Goal: Task Accomplishment & Management: Use online tool/utility

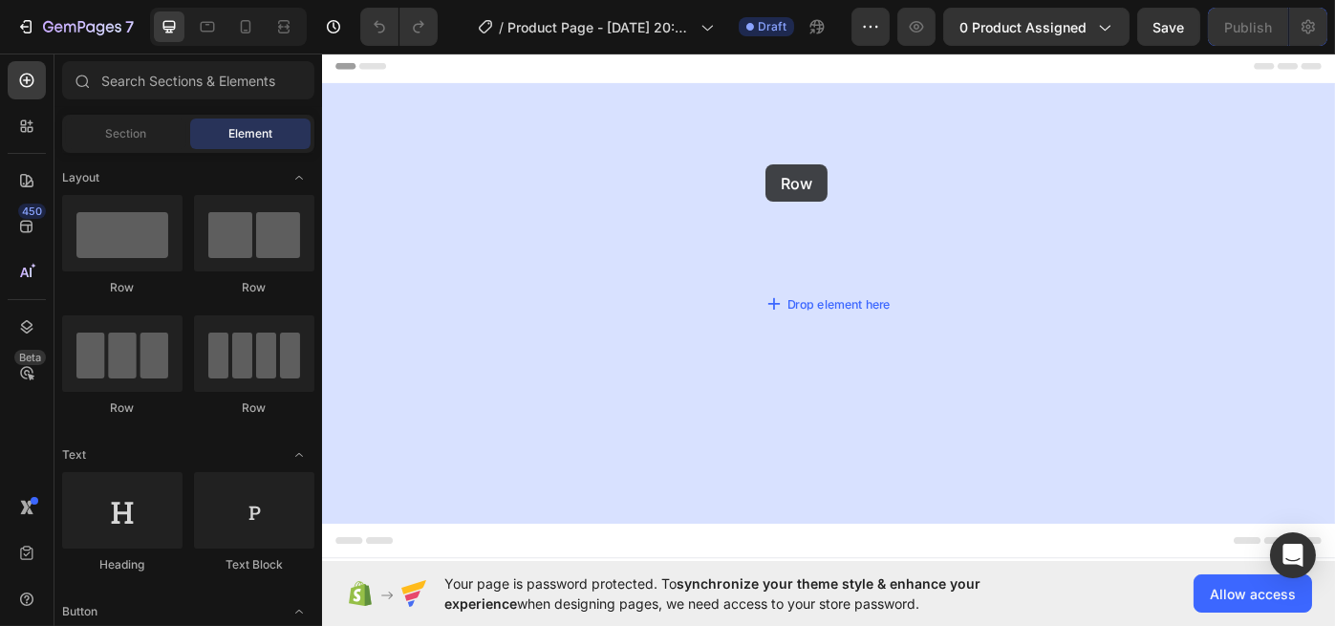
drag, startPoint x: 445, startPoint y: 293, endPoint x: 598, endPoint y: 188, distance: 185.5
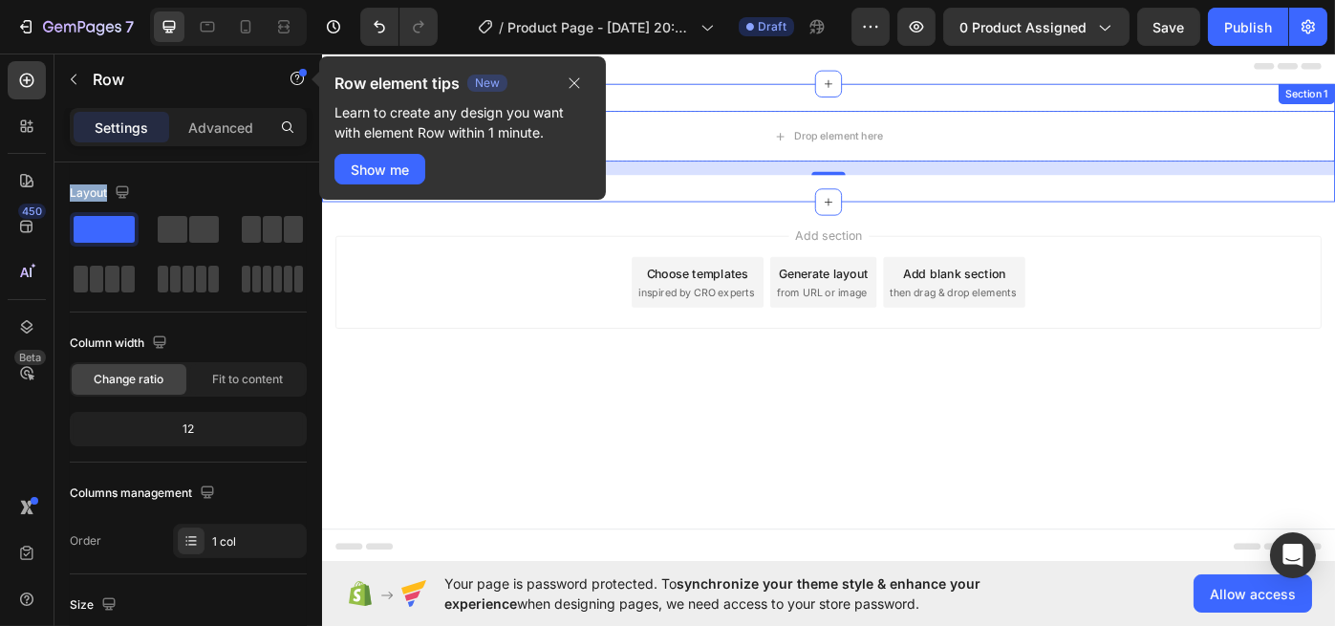
drag, startPoint x: 424, startPoint y: 277, endPoint x: 788, endPoint y: 183, distance: 376.1
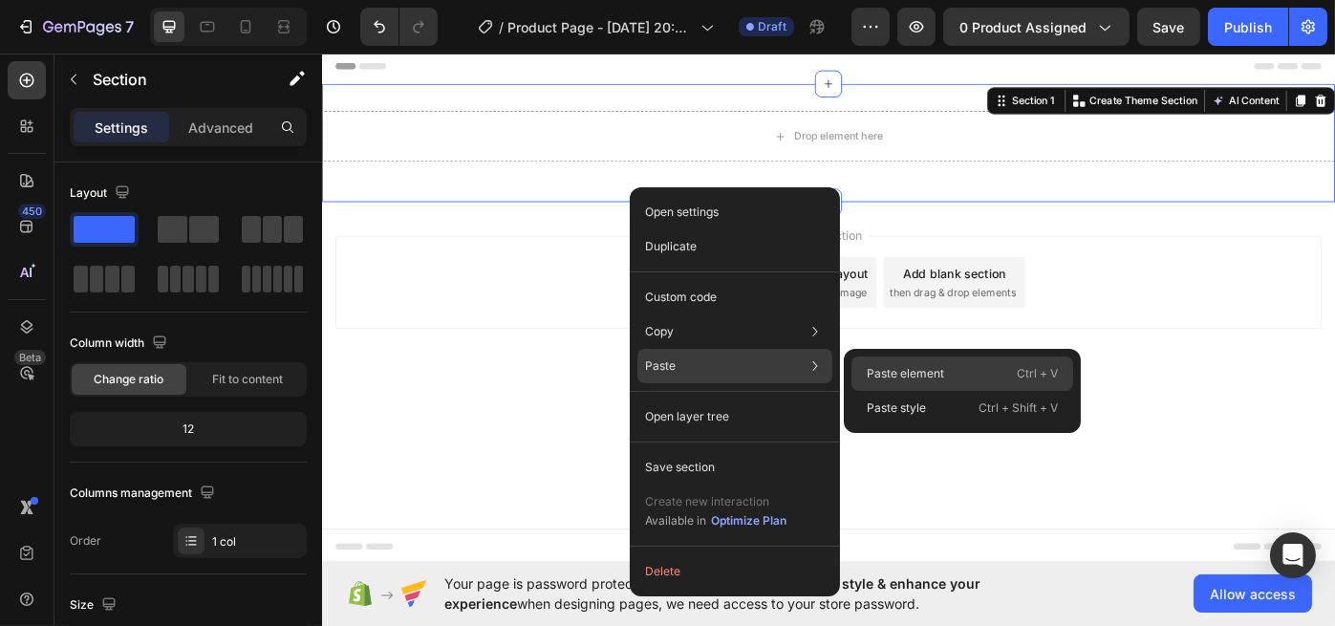
click at [937, 373] on p "Paste element" at bounding box center [905, 373] width 77 height 17
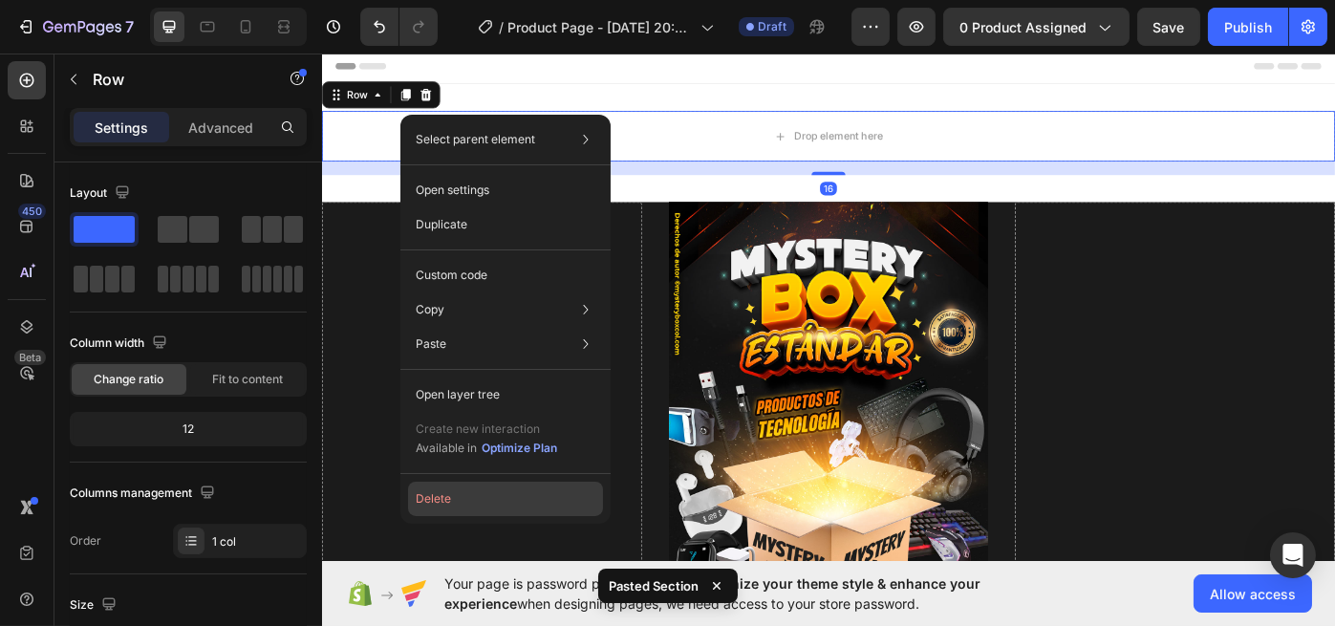
drag, startPoint x: 454, startPoint y: 508, endPoint x: 189, endPoint y: 499, distance: 264.8
click at [454, 508] on button "Delete" at bounding box center [505, 499] width 195 height 34
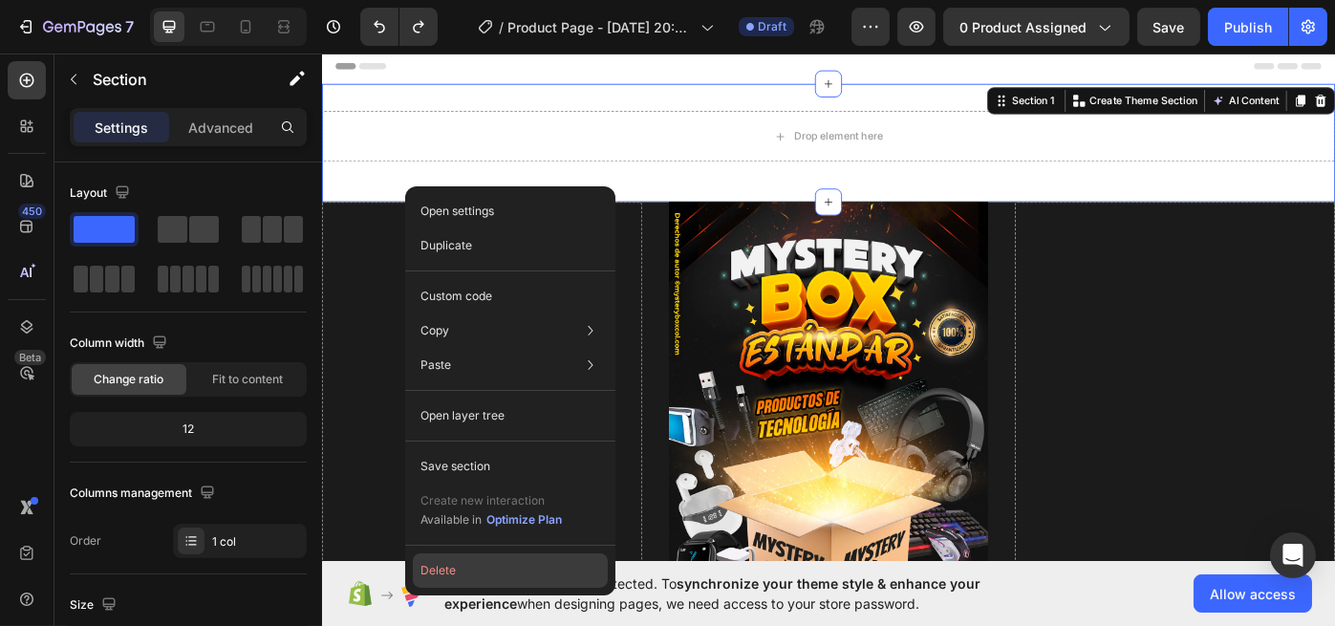
click at [472, 571] on button "Delete" at bounding box center [510, 570] width 195 height 34
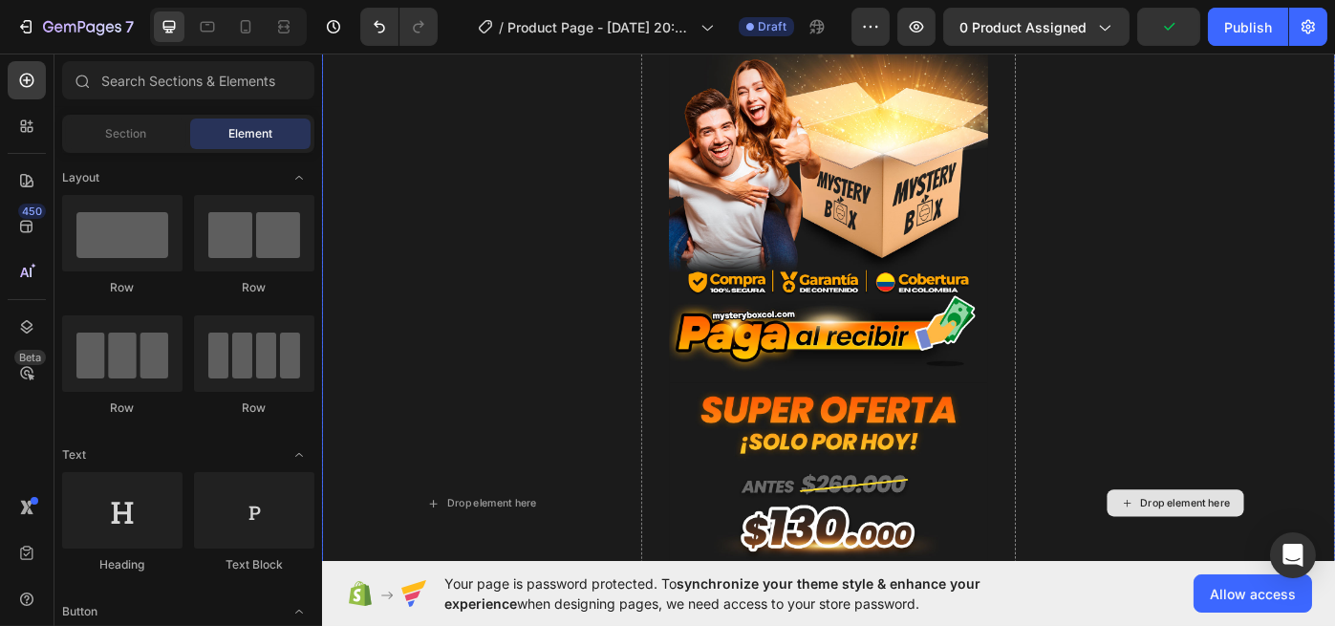
scroll to position [2186, 0]
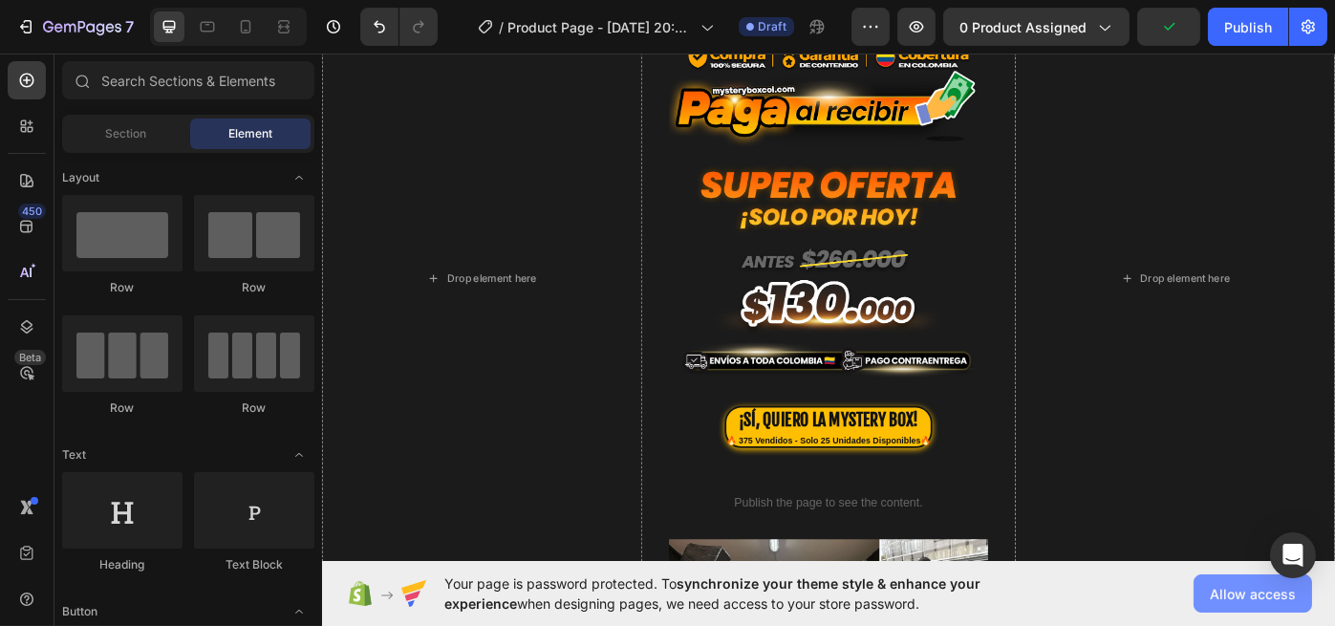
click at [1228, 601] on span "Allow access" at bounding box center [1253, 594] width 86 height 20
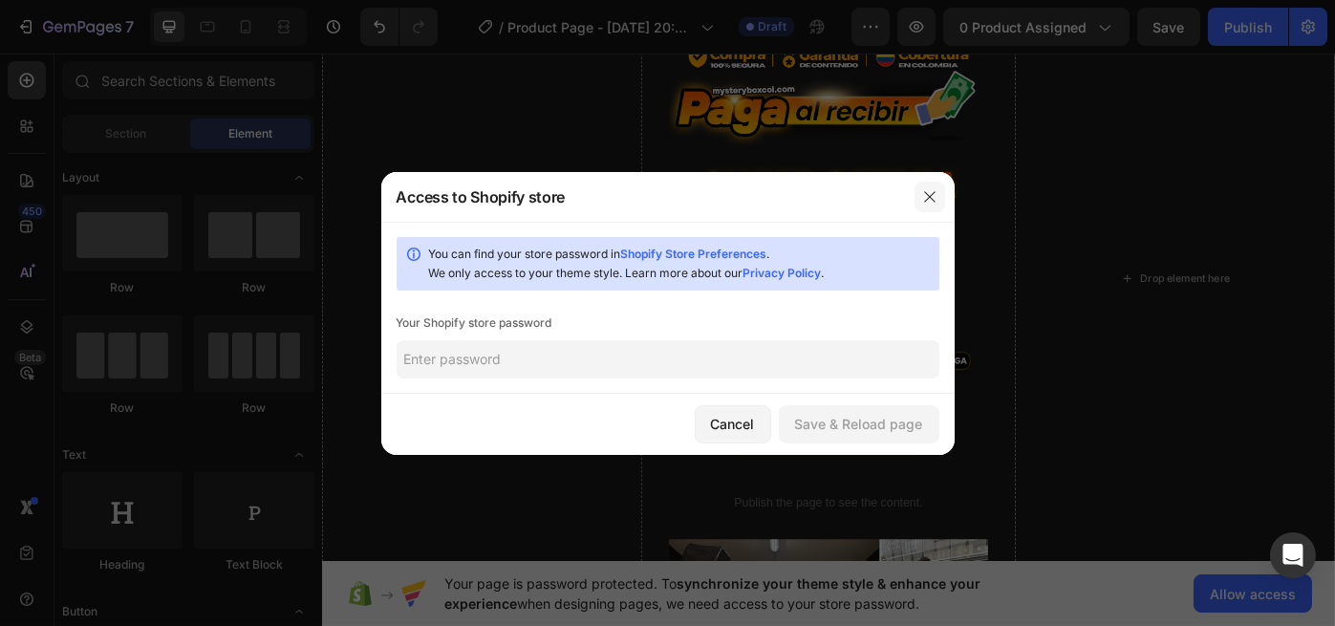
click at [927, 201] on icon "button" at bounding box center [929, 196] width 15 height 15
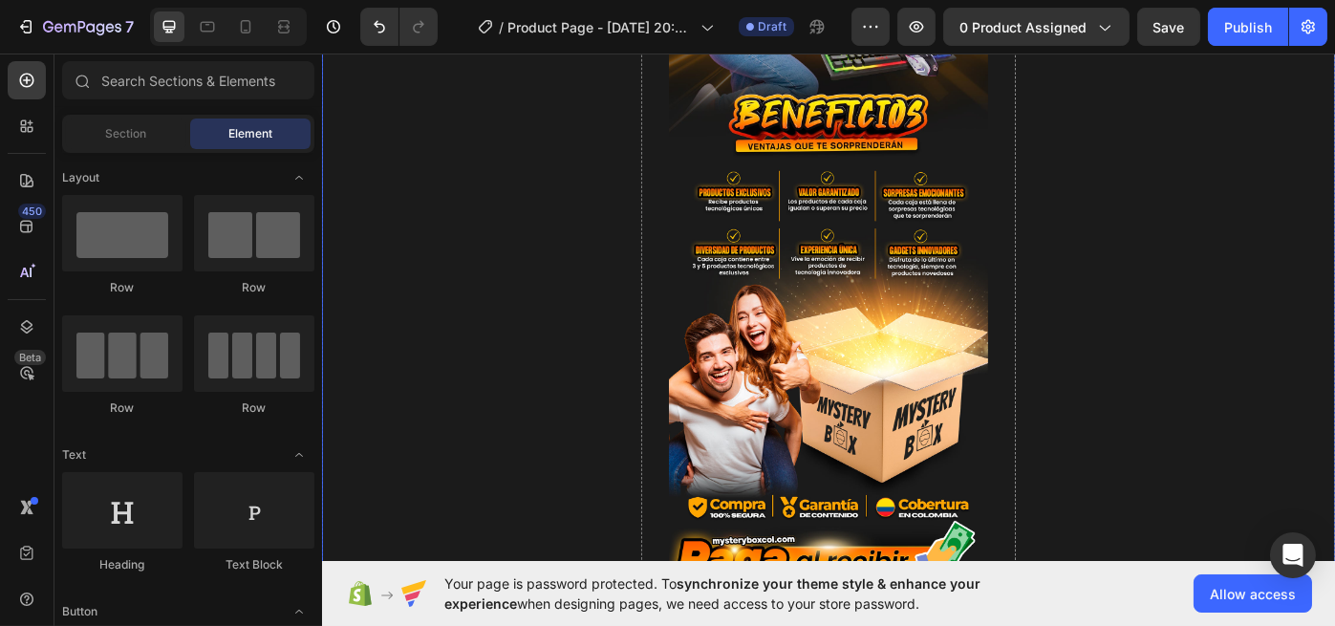
scroll to position [1422, 0]
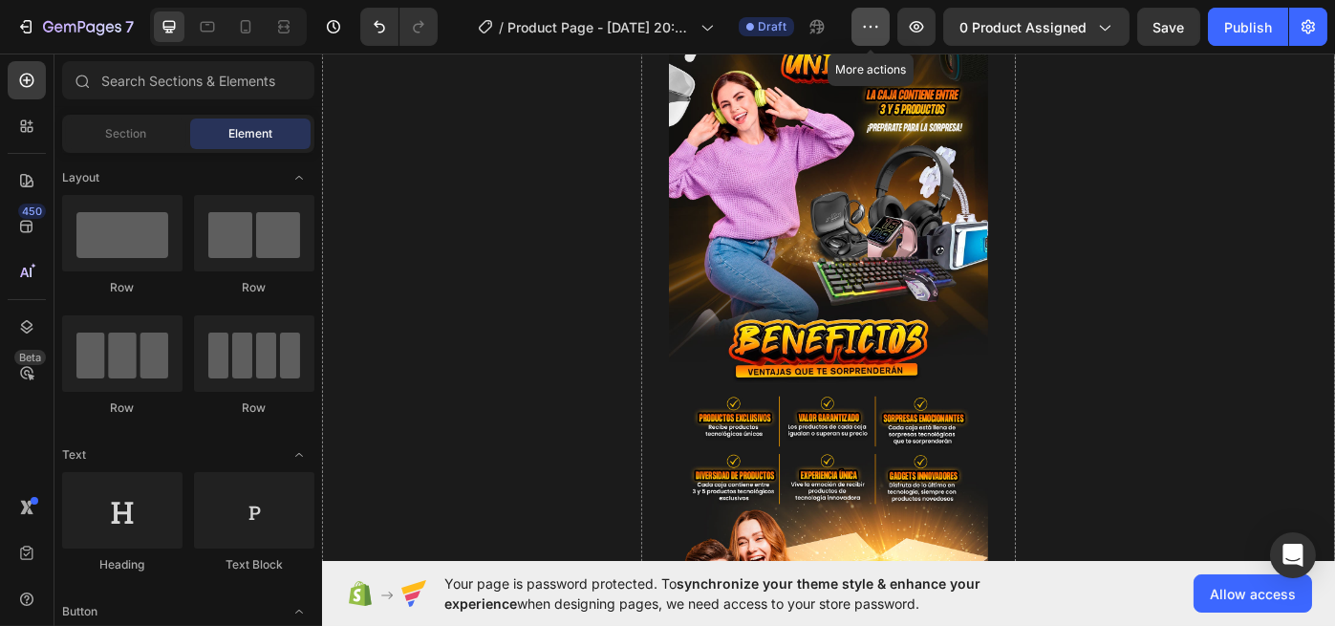
click at [887, 18] on button "button" at bounding box center [870, 27] width 38 height 38
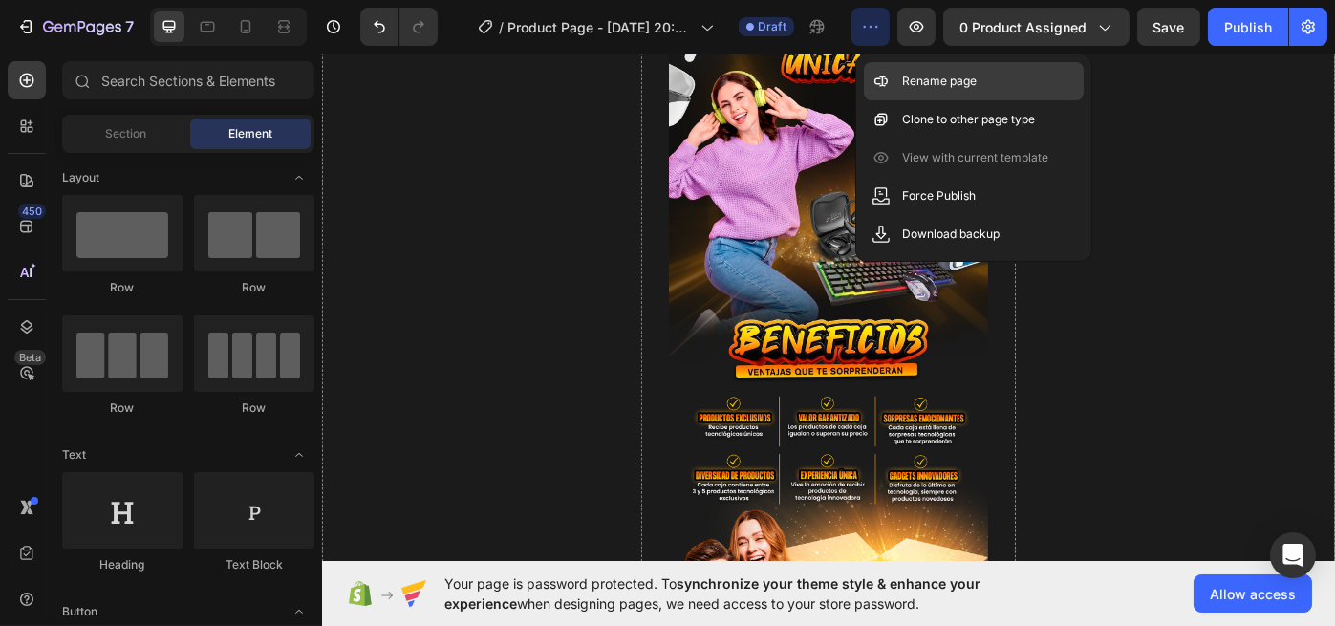
click at [930, 79] on p "Rename page" at bounding box center [939, 81] width 75 height 19
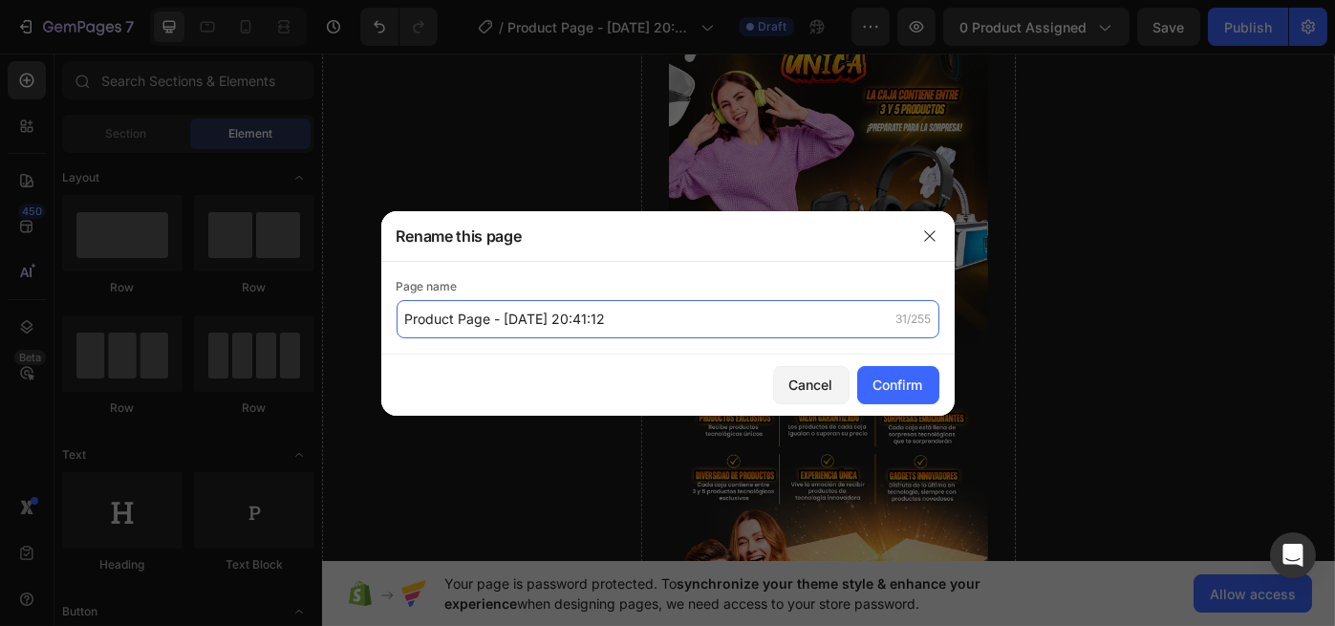
click at [482, 336] on input "Product Page - Sep 27, 20:41:12" at bounding box center [668, 319] width 543 height 38
type input "Mystery Box Estándar"
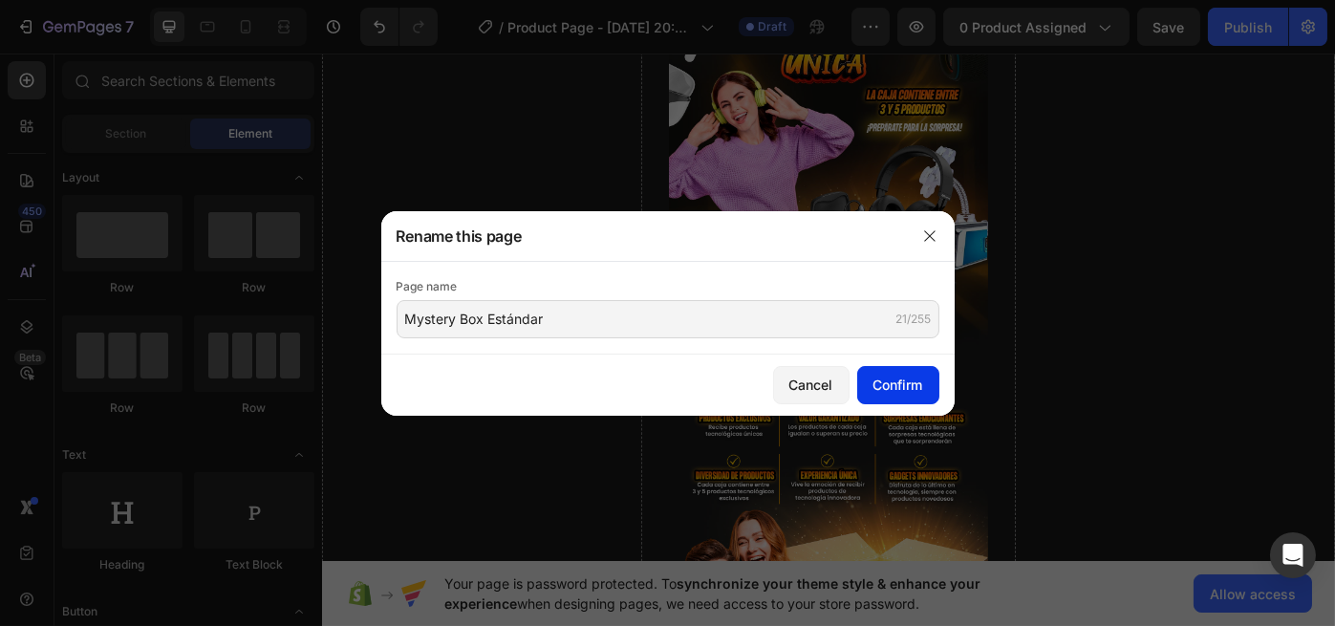
click at [894, 388] on div "Confirm" at bounding box center [898, 385] width 50 height 20
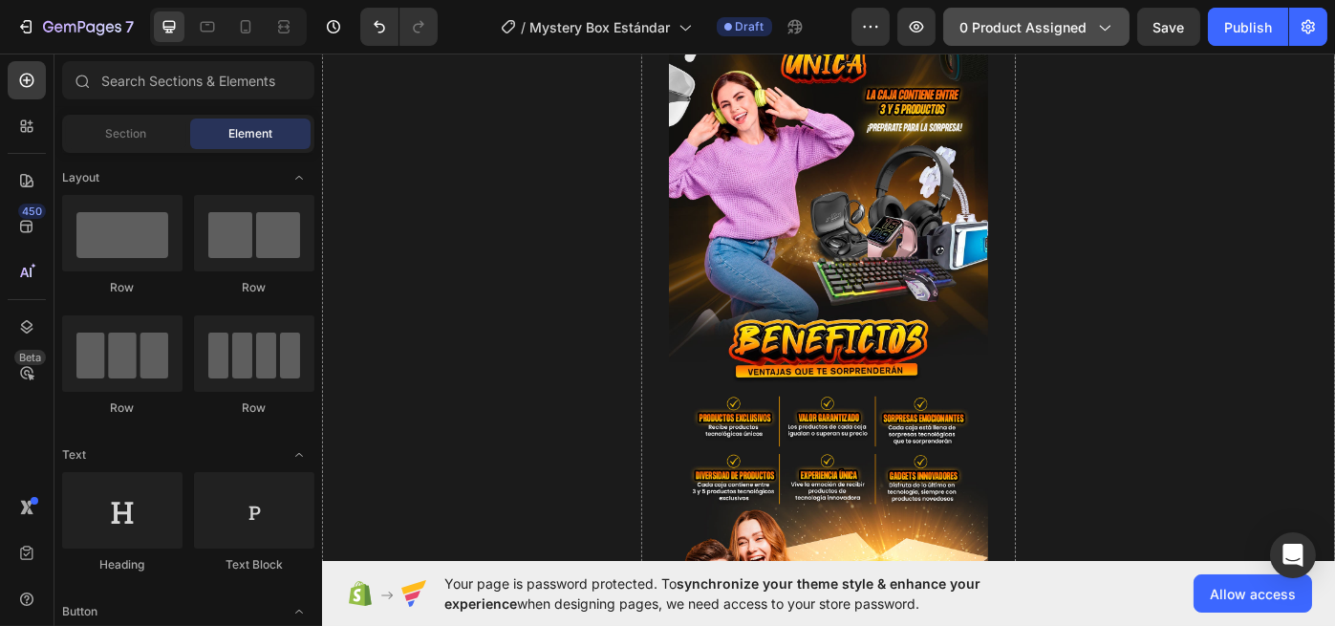
click at [1046, 32] on span "0 product assigned" at bounding box center [1022, 27] width 127 height 20
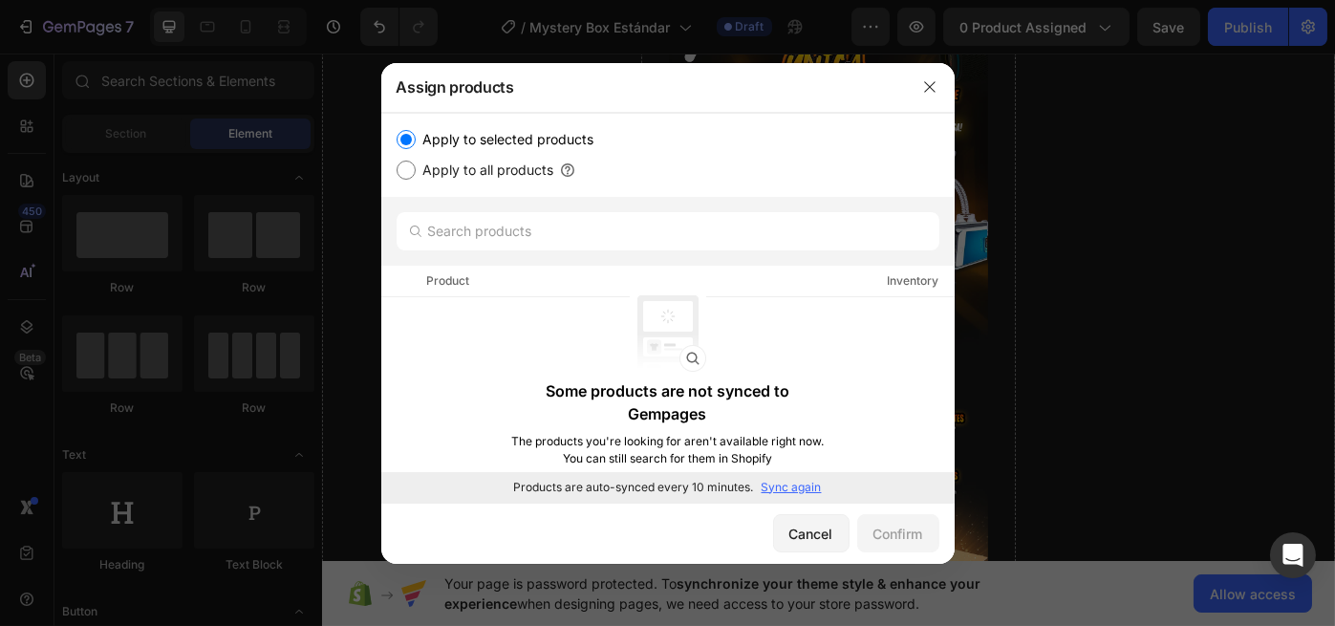
click at [795, 483] on p "Sync again" at bounding box center [792, 487] width 60 height 17
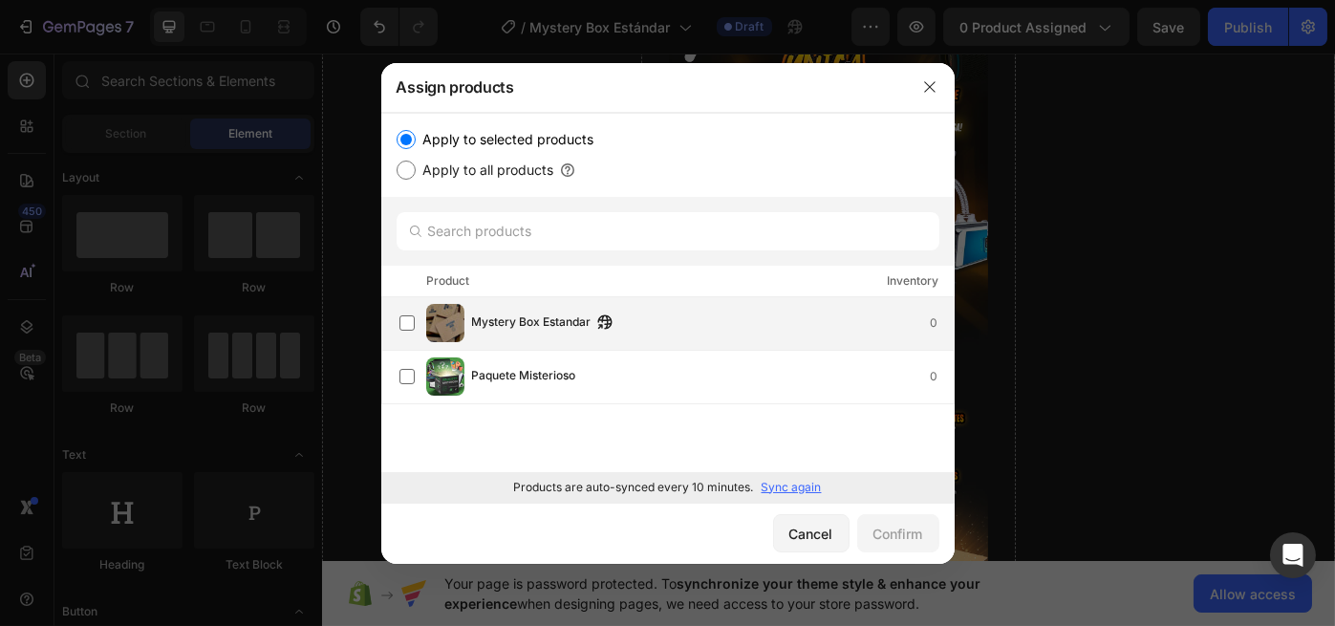
click at [511, 321] on span "Mystery Box Estandar" at bounding box center [531, 322] width 119 height 21
click at [889, 525] on div "Confirm" at bounding box center [898, 534] width 50 height 20
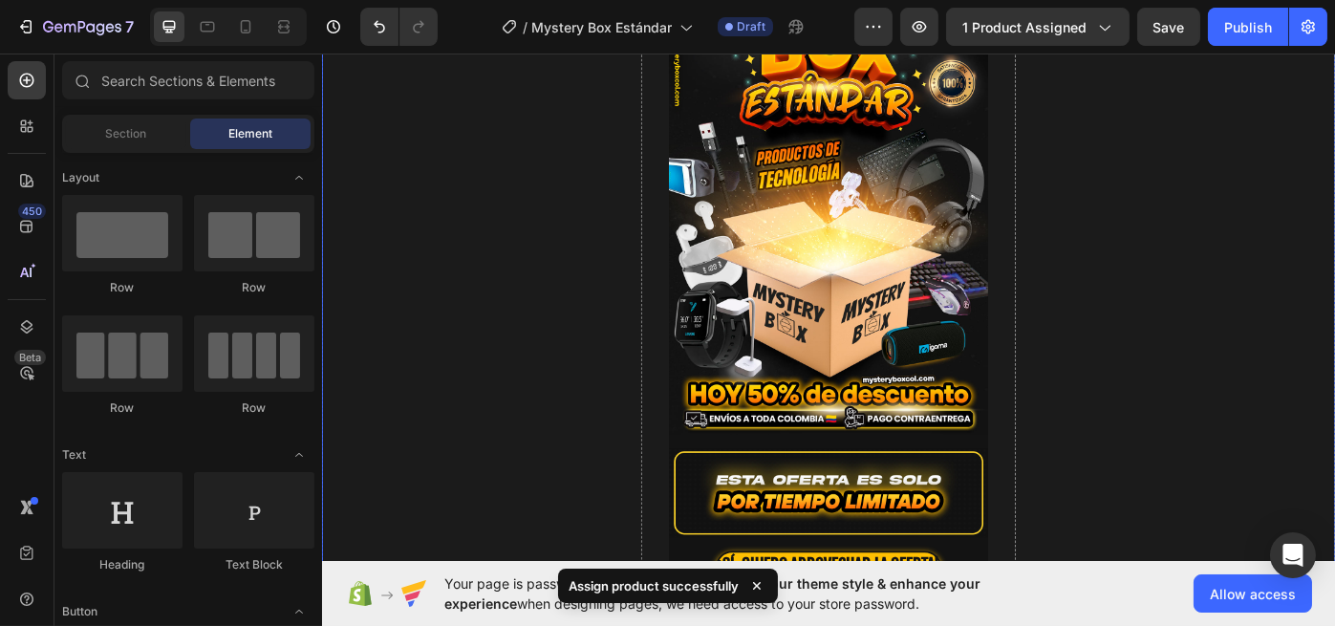
scroll to position [0, 0]
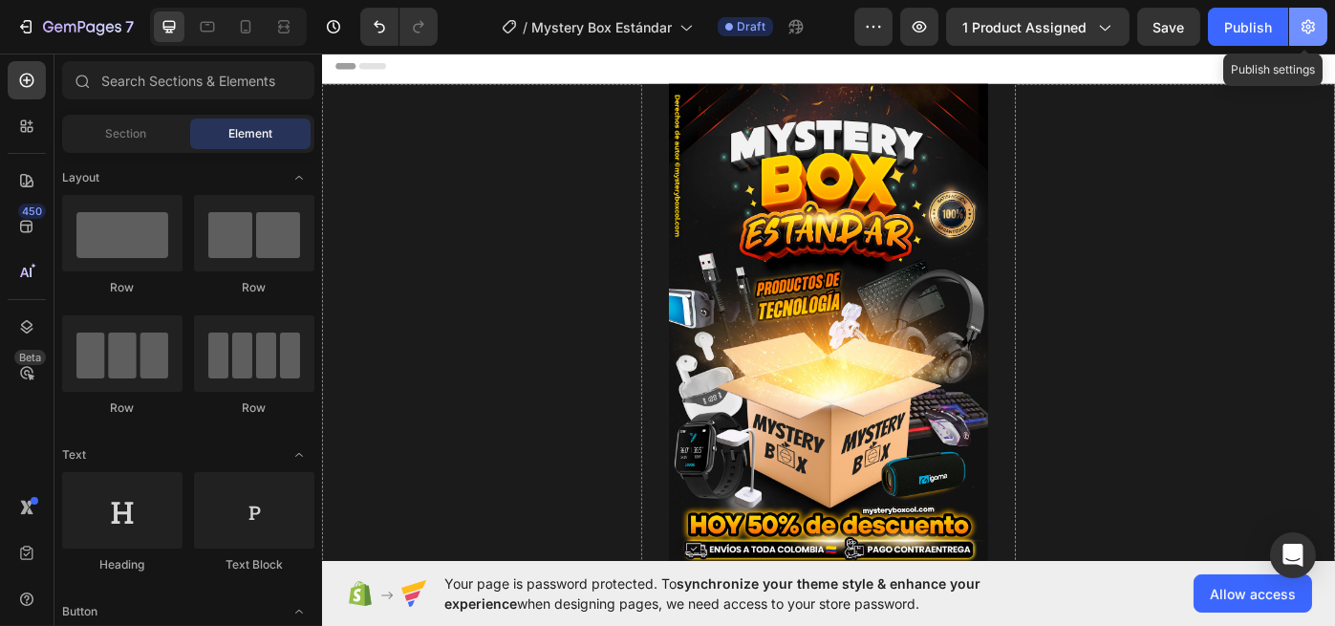
click at [1319, 24] on button "button" at bounding box center [1308, 27] width 38 height 38
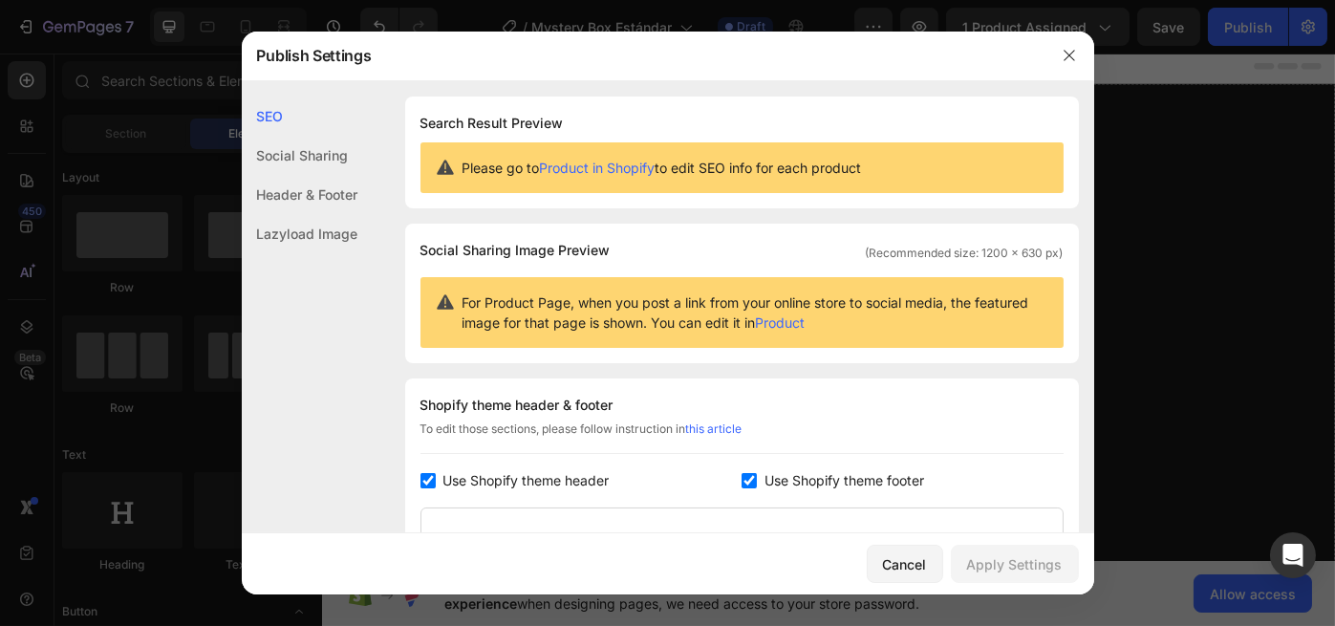
click at [499, 485] on span "Use Shopify theme header" at bounding box center [526, 480] width 166 height 23
drag, startPoint x: 731, startPoint y: 471, endPoint x: 834, endPoint y: 493, distance: 105.5
click at [731, 471] on div "Use Shopify theme header" at bounding box center [581, 480] width 322 height 23
checkbox input "true"
drag, startPoint x: 841, startPoint y: 480, endPoint x: 665, endPoint y: 482, distance: 175.8
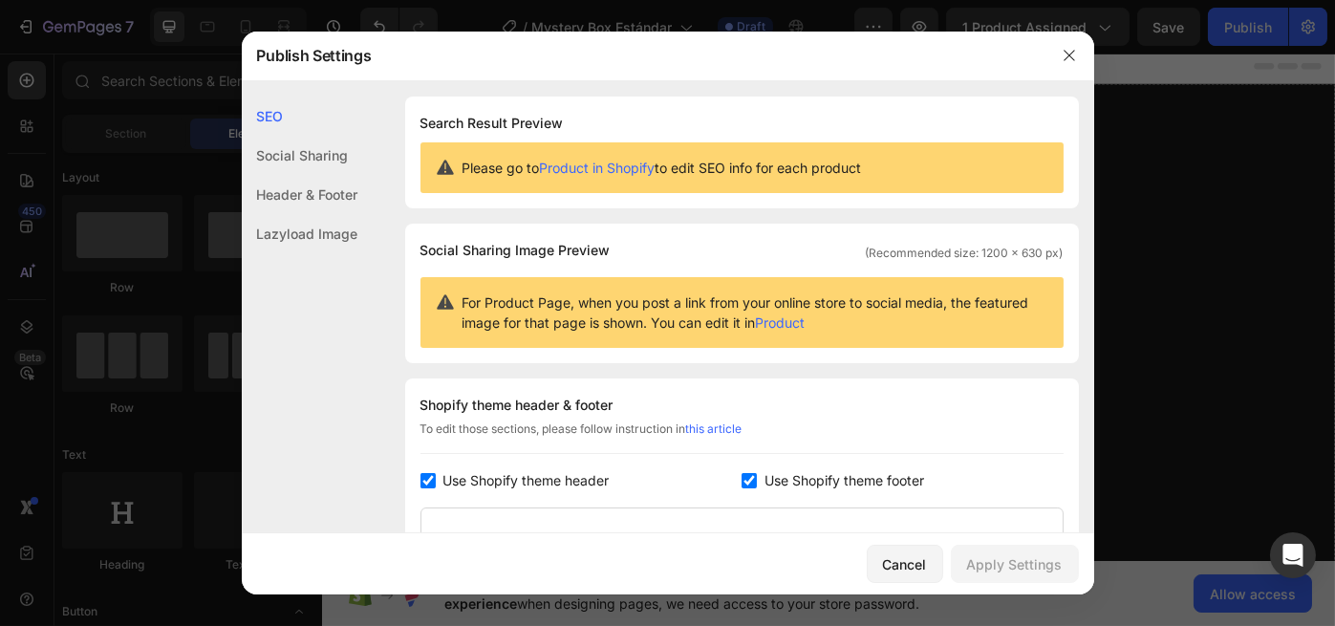
click at [839, 480] on span "Use Shopify theme footer" at bounding box center [844, 480] width 160 height 23
checkbox input "false"
click at [584, 481] on span "Use Shopify theme header" at bounding box center [526, 480] width 166 height 23
checkbox input "false"
click at [988, 561] on div "Apply Settings" at bounding box center [1015, 564] width 96 height 20
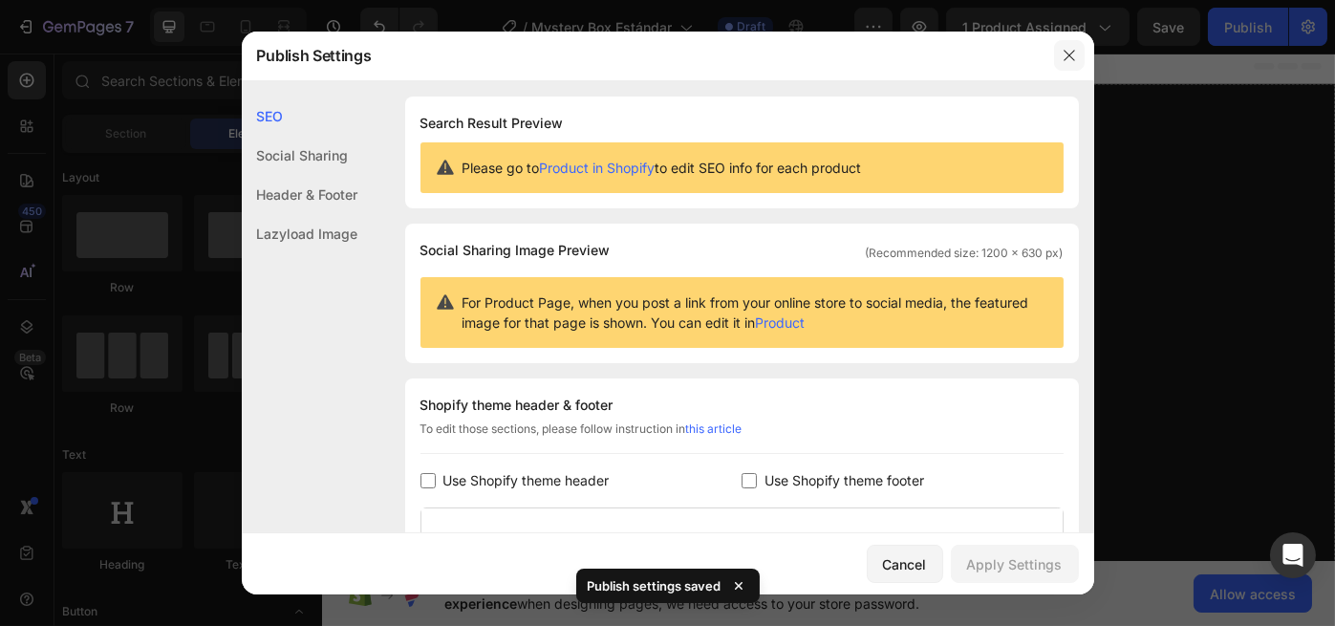
click at [1066, 64] on button "button" at bounding box center [1069, 55] width 31 height 31
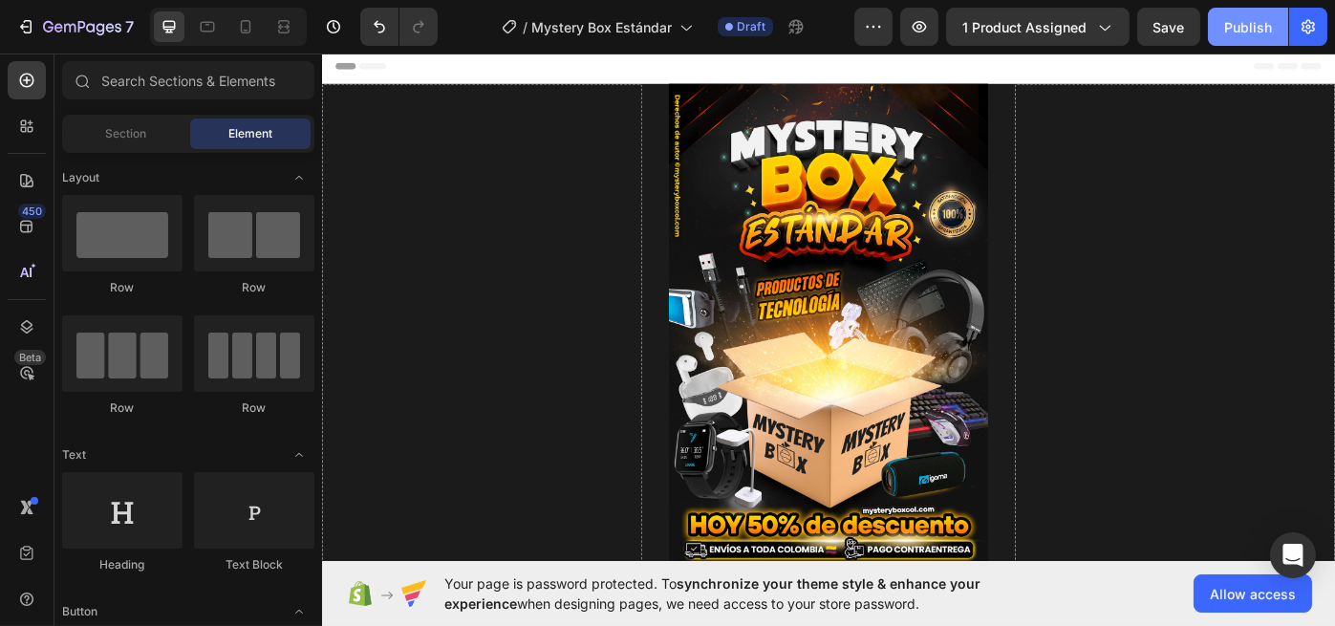
click at [1238, 25] on div "Publish" at bounding box center [1248, 27] width 48 height 20
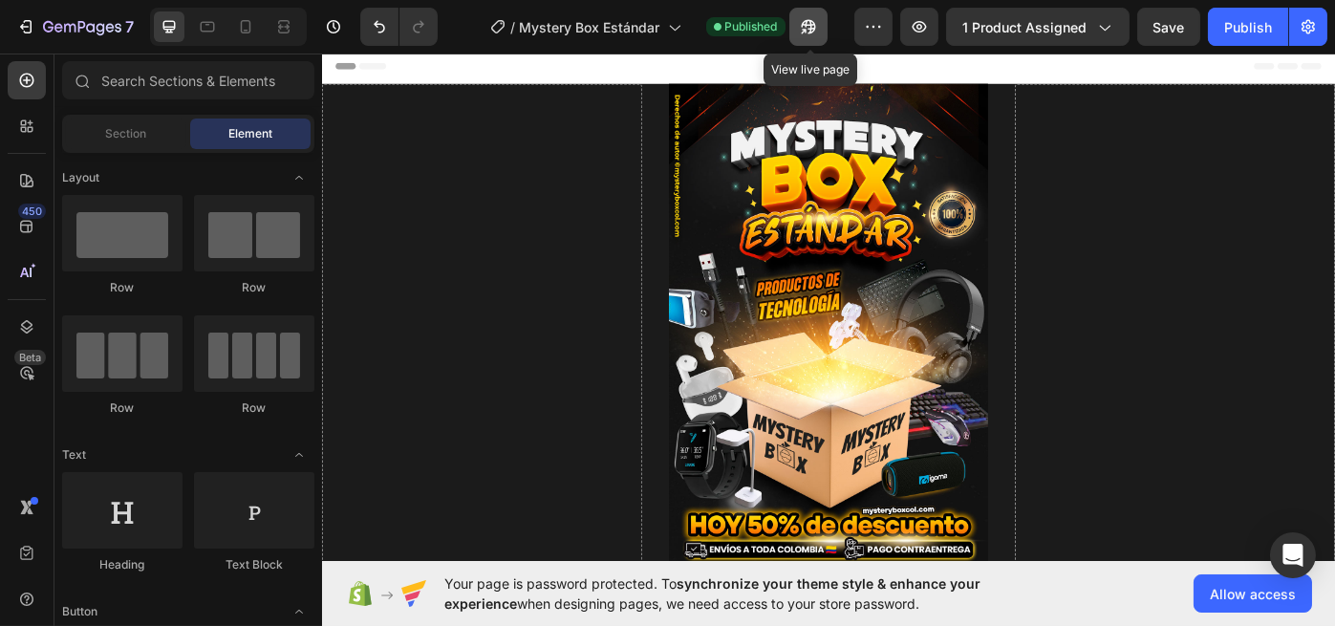
click at [810, 28] on icon "button" at bounding box center [808, 26] width 19 height 19
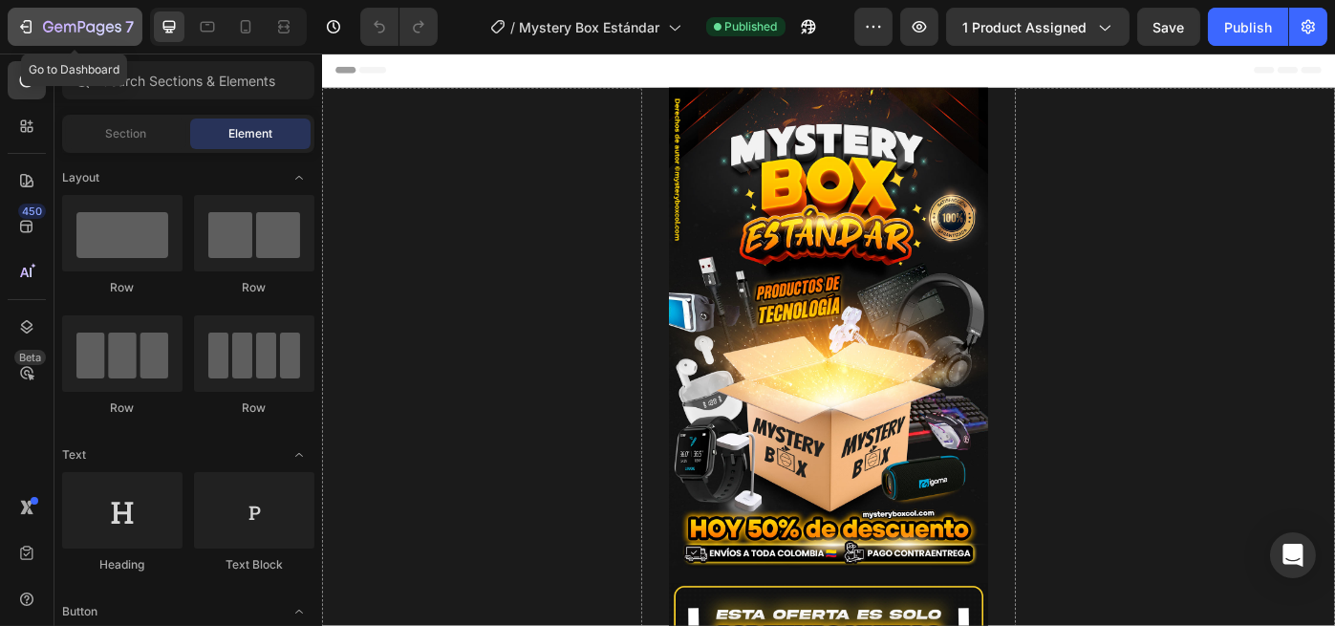
click at [87, 18] on div "7" at bounding box center [88, 26] width 91 height 23
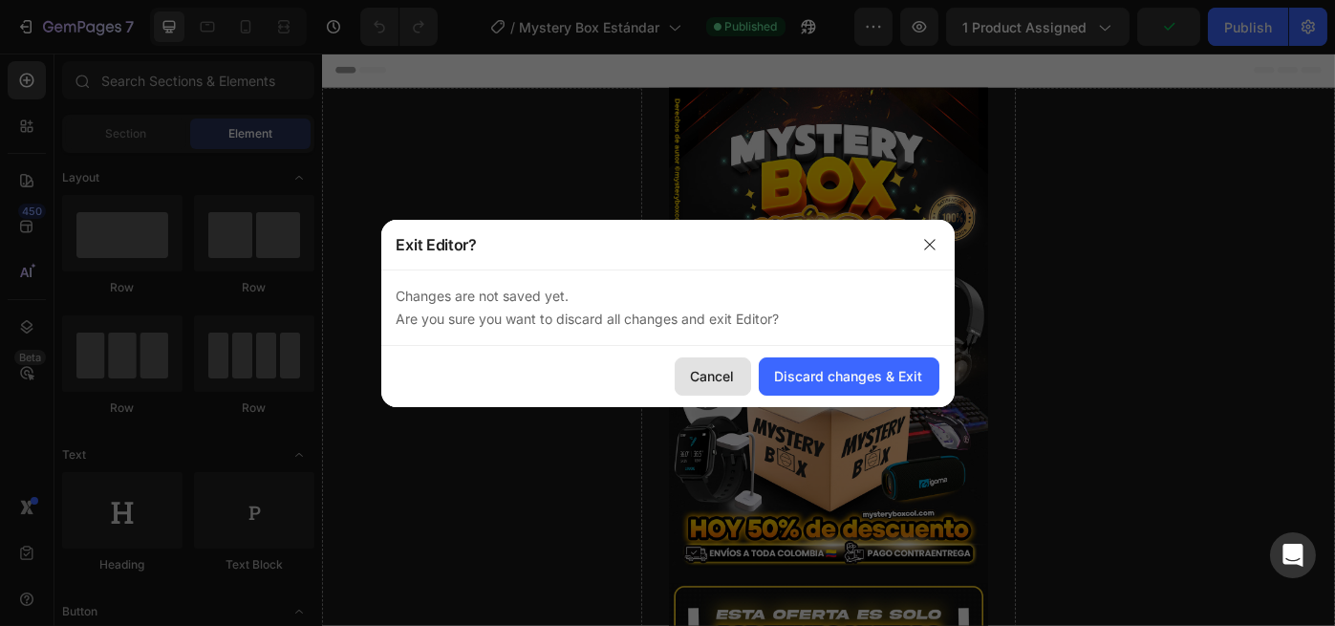
click at [702, 379] on div "Cancel" at bounding box center [713, 376] width 44 height 20
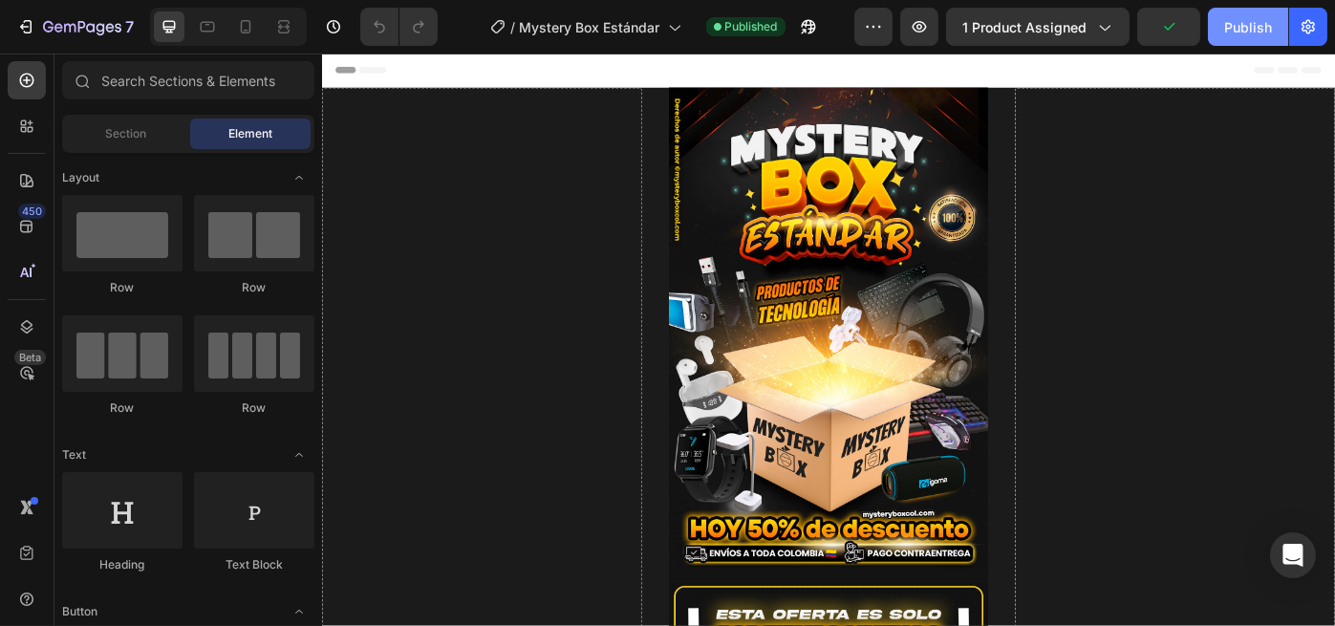
click at [1258, 29] on div "Publish" at bounding box center [1248, 27] width 48 height 20
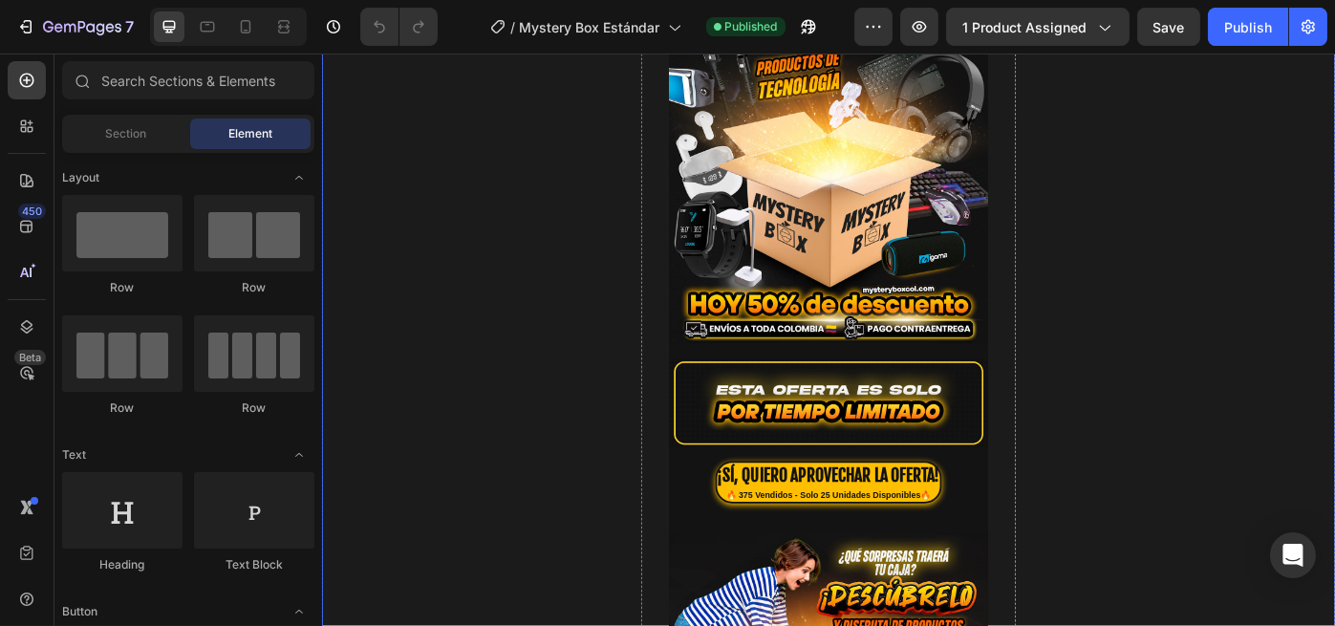
scroll to position [509, 0]
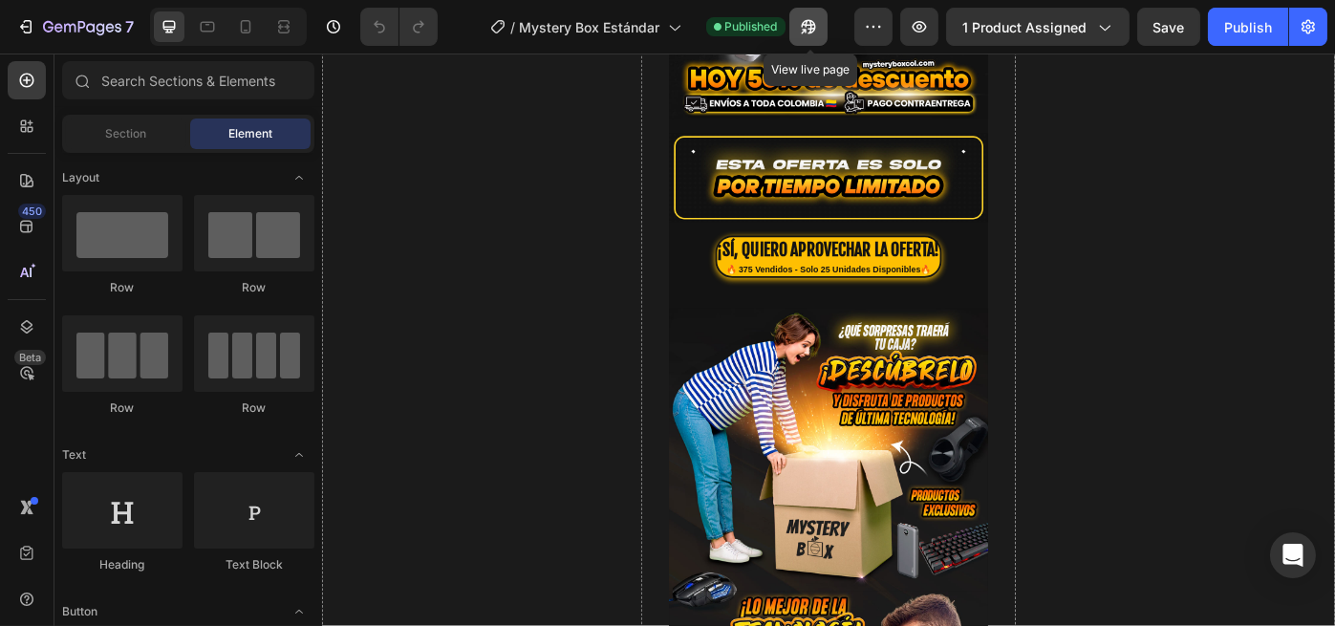
click at [818, 26] on icon "button" at bounding box center [808, 26] width 19 height 19
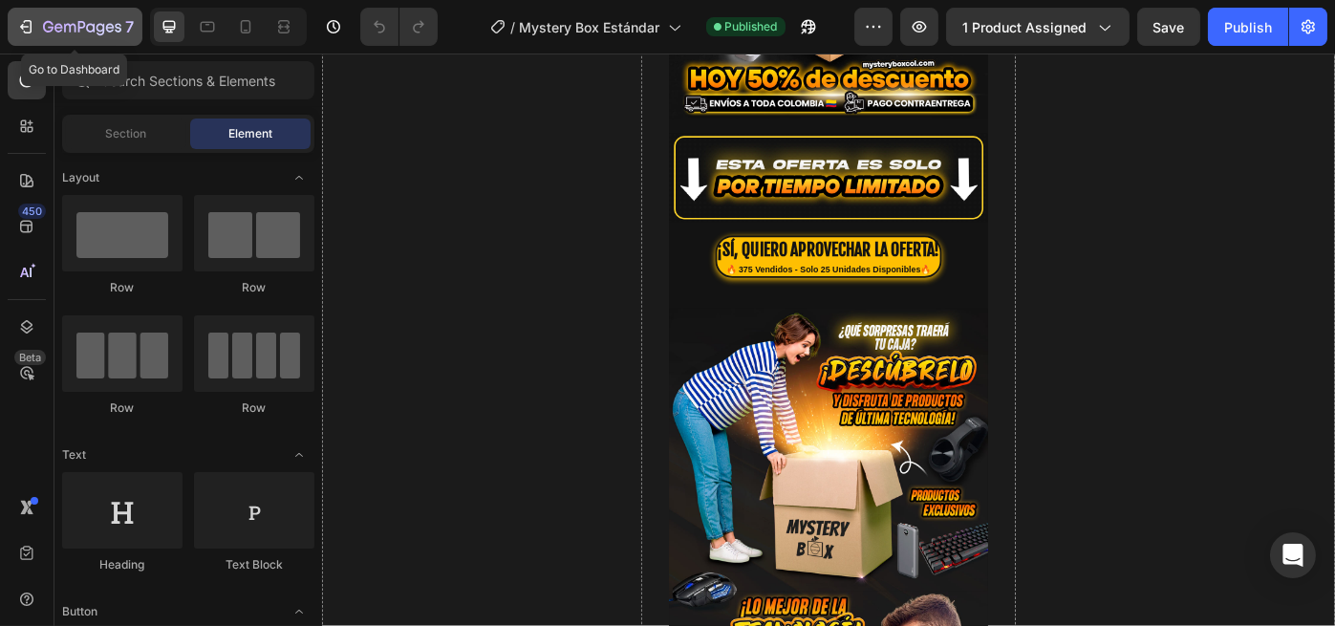
click at [90, 24] on icon "button" at bounding box center [90, 27] width 9 height 9
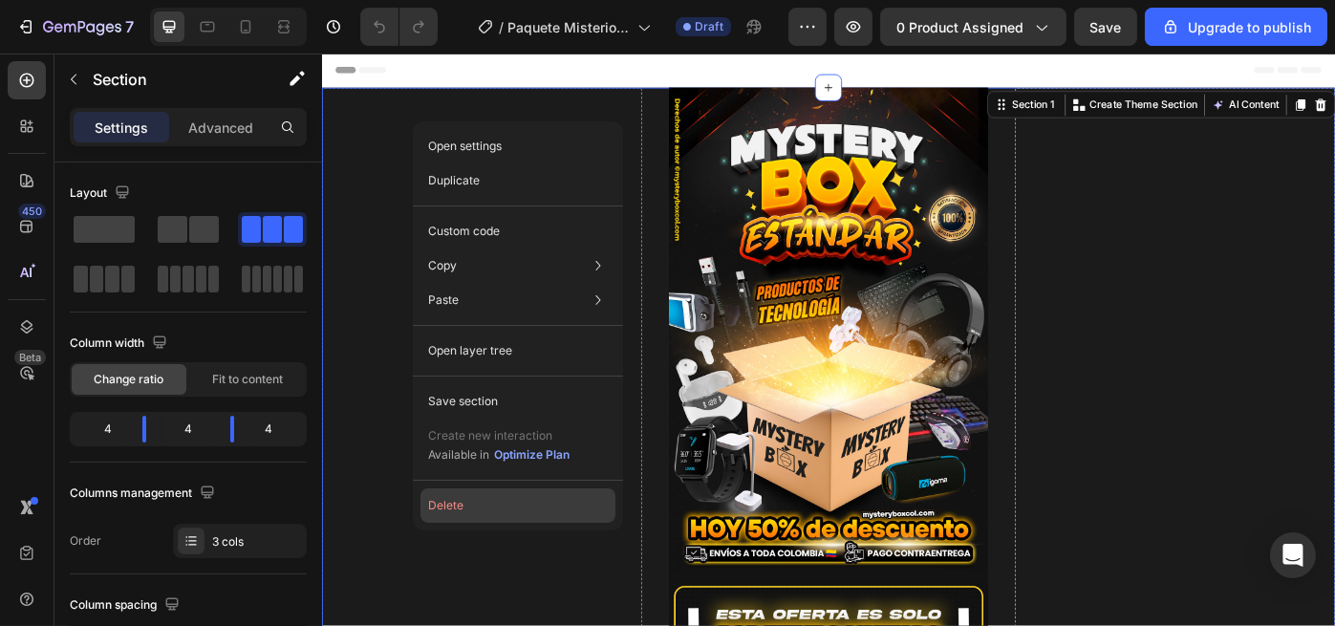
drag, startPoint x: 466, startPoint y: 507, endPoint x: 147, endPoint y: 231, distance: 422.0
click at [466, 507] on button "Delete" at bounding box center [517, 505] width 195 height 34
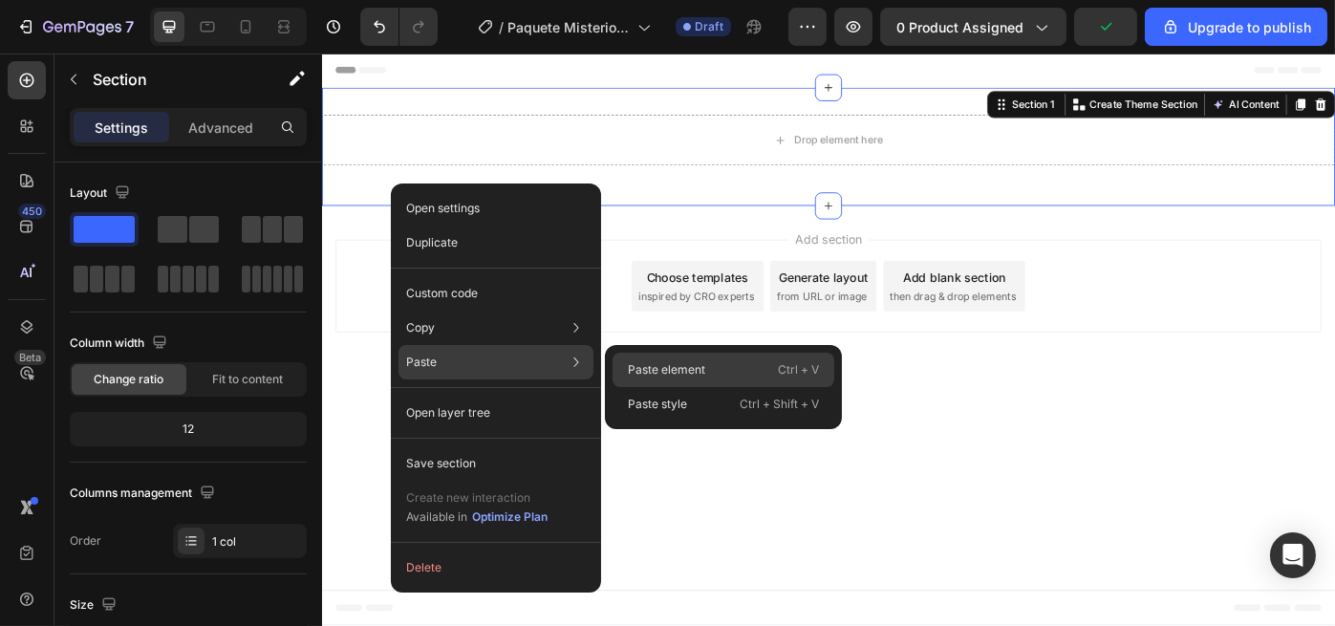
click at [705, 368] on div "Paste element Ctrl + V" at bounding box center [723, 370] width 222 height 34
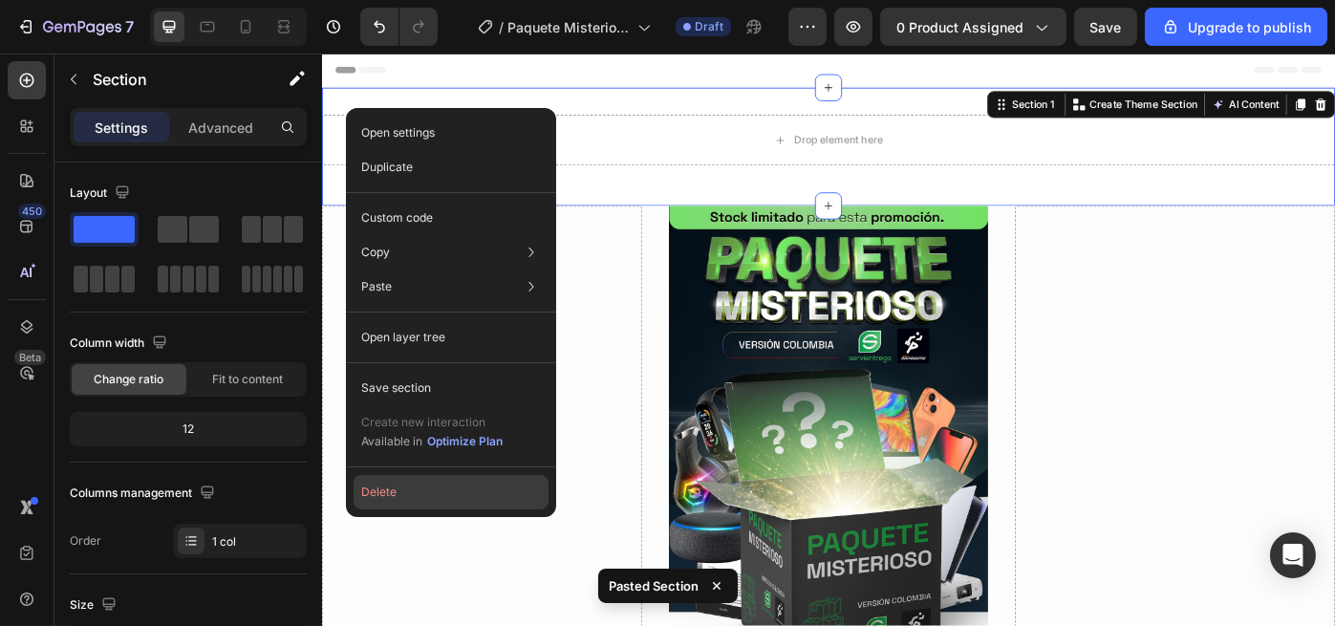
click at [397, 503] on button "Delete" at bounding box center [451, 492] width 195 height 34
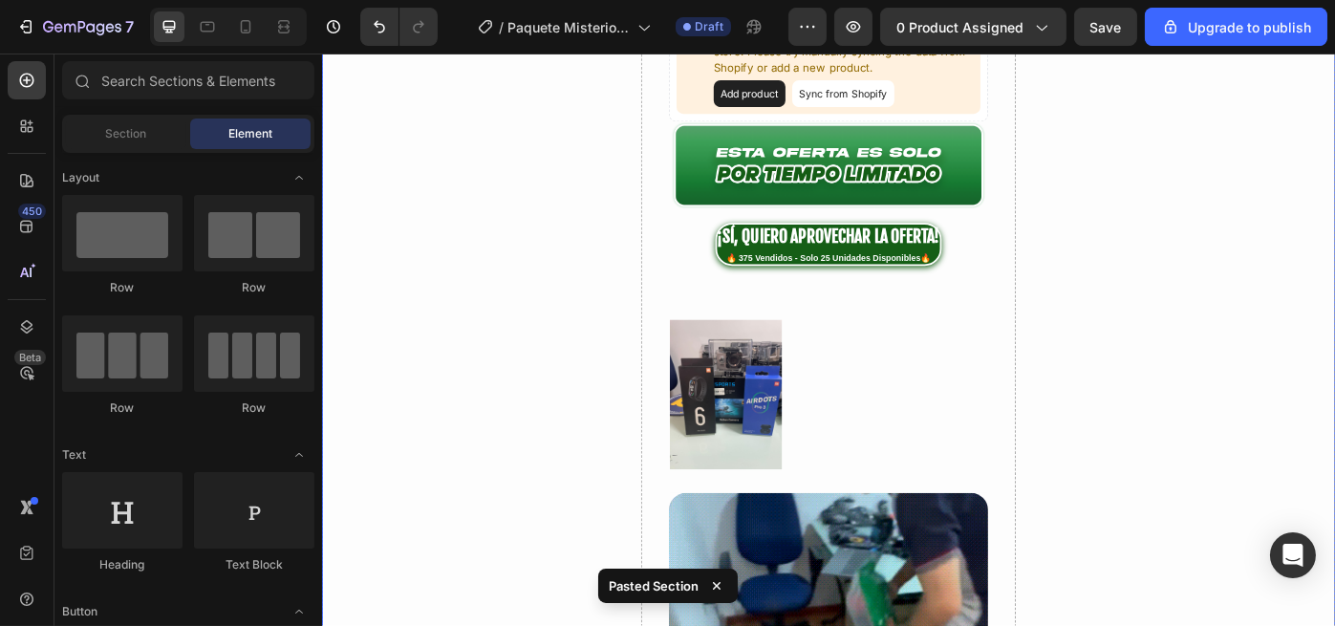
scroll to position [509, 0]
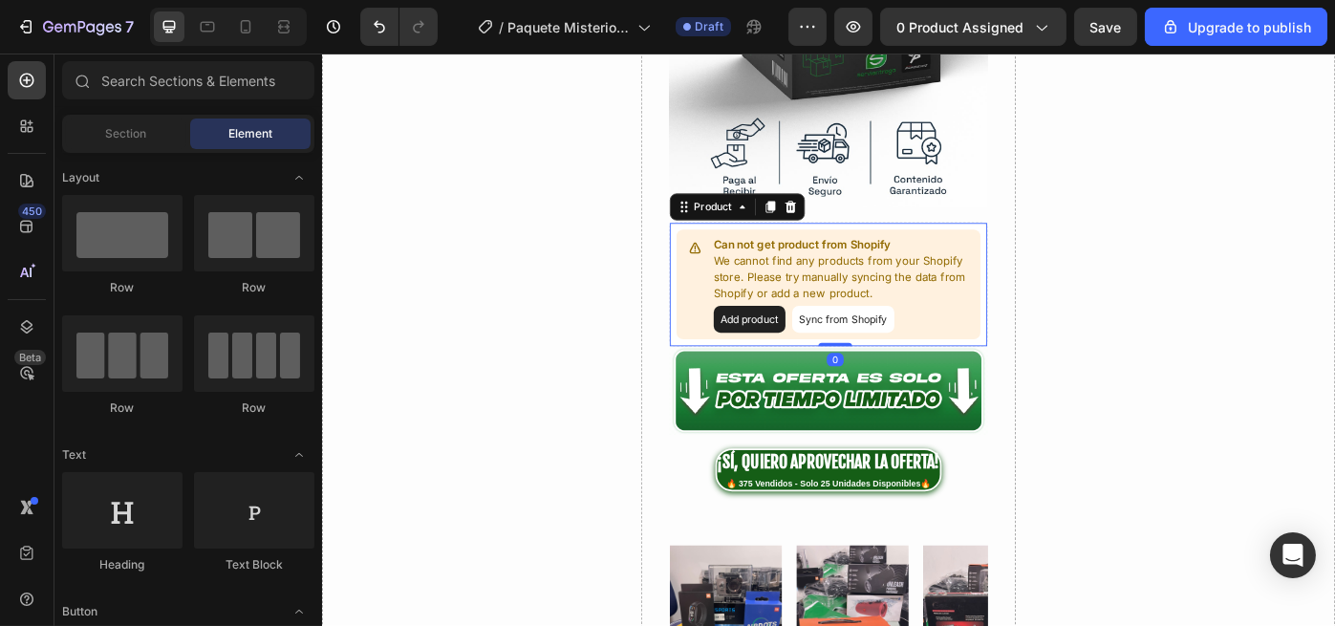
click at [932, 282] on p "We cannot find any products from your Shopify store. Please try manually syncin…" at bounding box center [911, 307] width 295 height 56
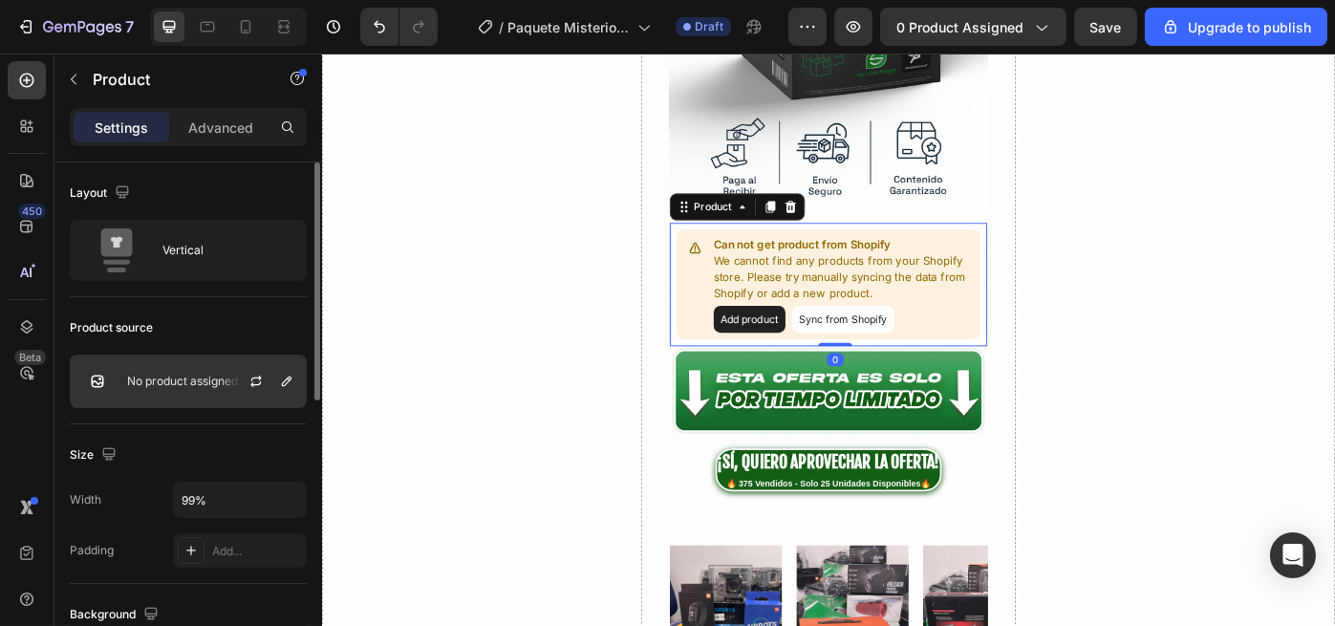
click at [199, 380] on p "No product assigned" at bounding box center [182, 381] width 111 height 13
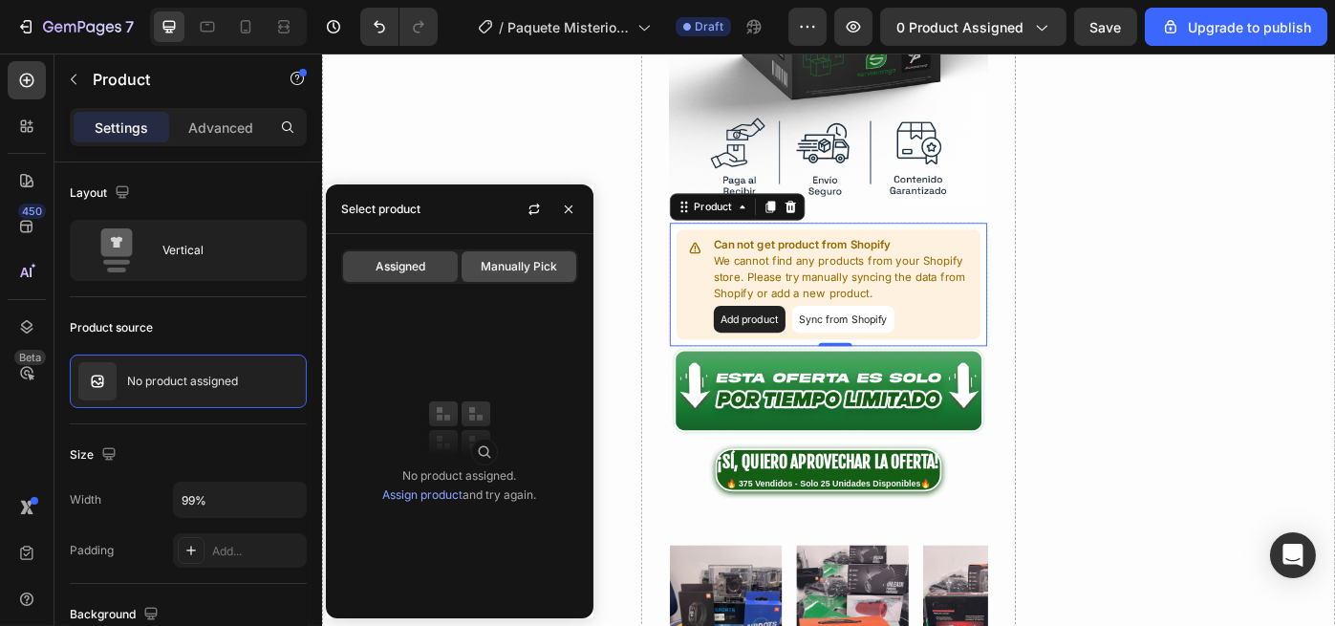
click at [504, 261] on span "Manually Pick" at bounding box center [519, 266] width 76 height 17
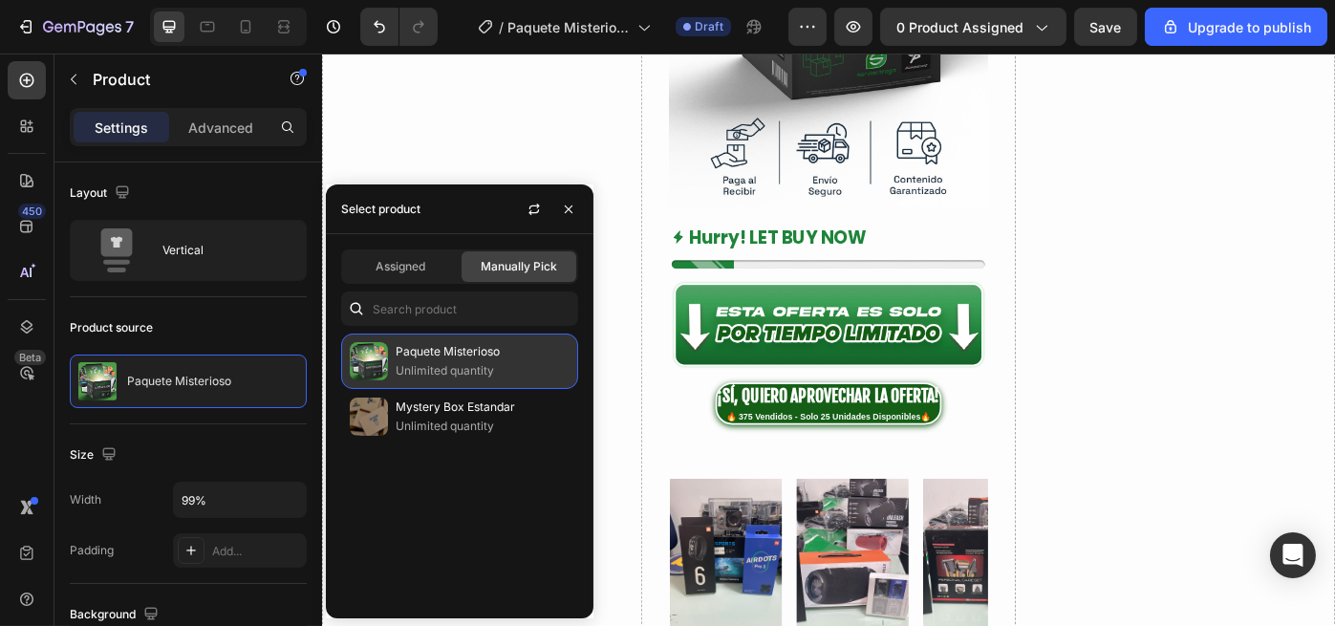
click at [448, 356] on p "Paquete Misterioso" at bounding box center [483, 351] width 174 height 19
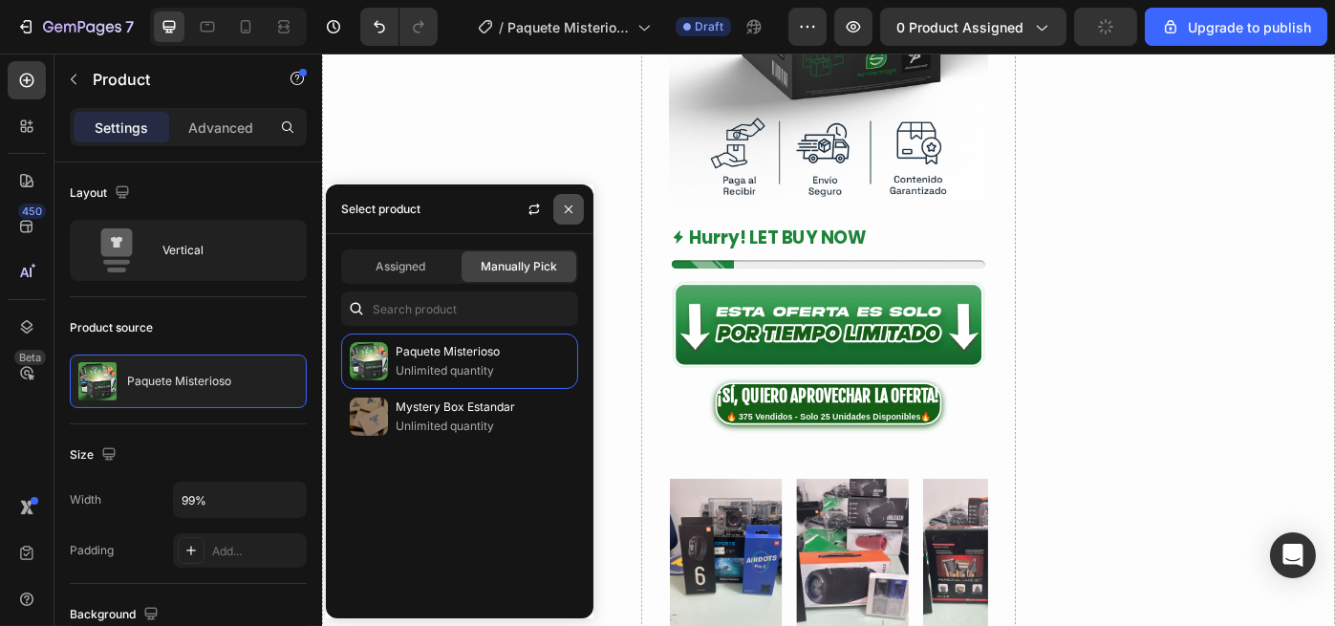
click at [562, 212] on icon "button" at bounding box center [568, 209] width 15 height 15
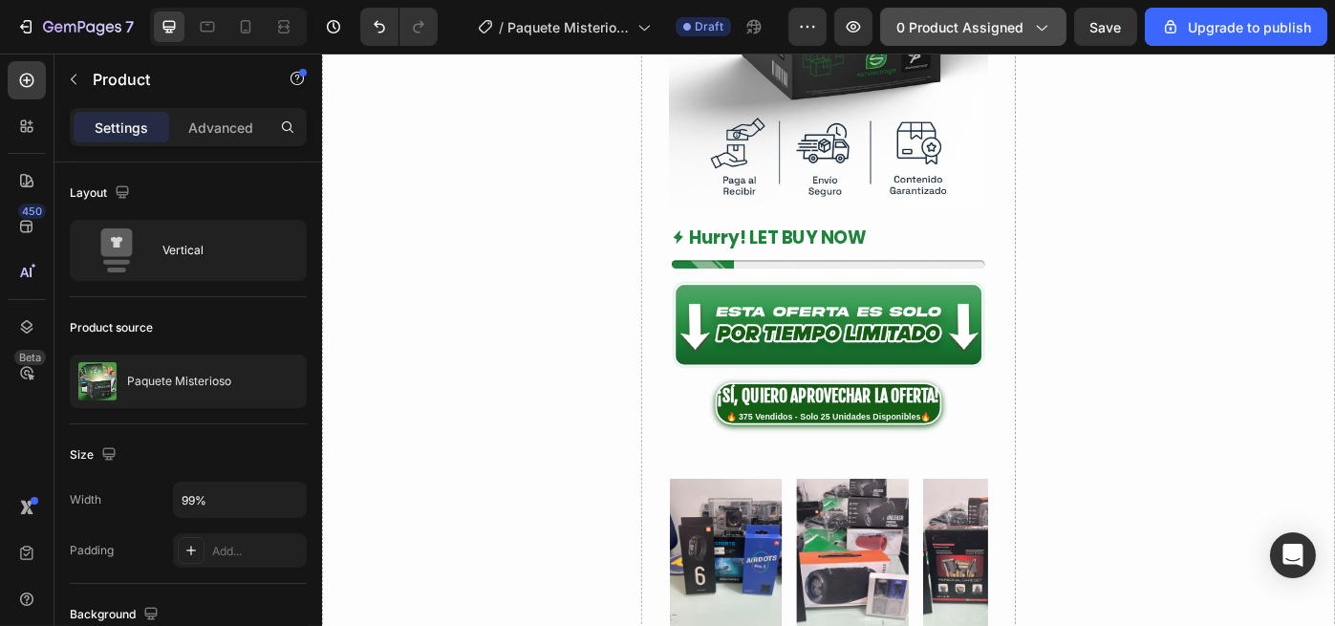
click at [1013, 29] on span "0 product assigned" at bounding box center [959, 27] width 127 height 20
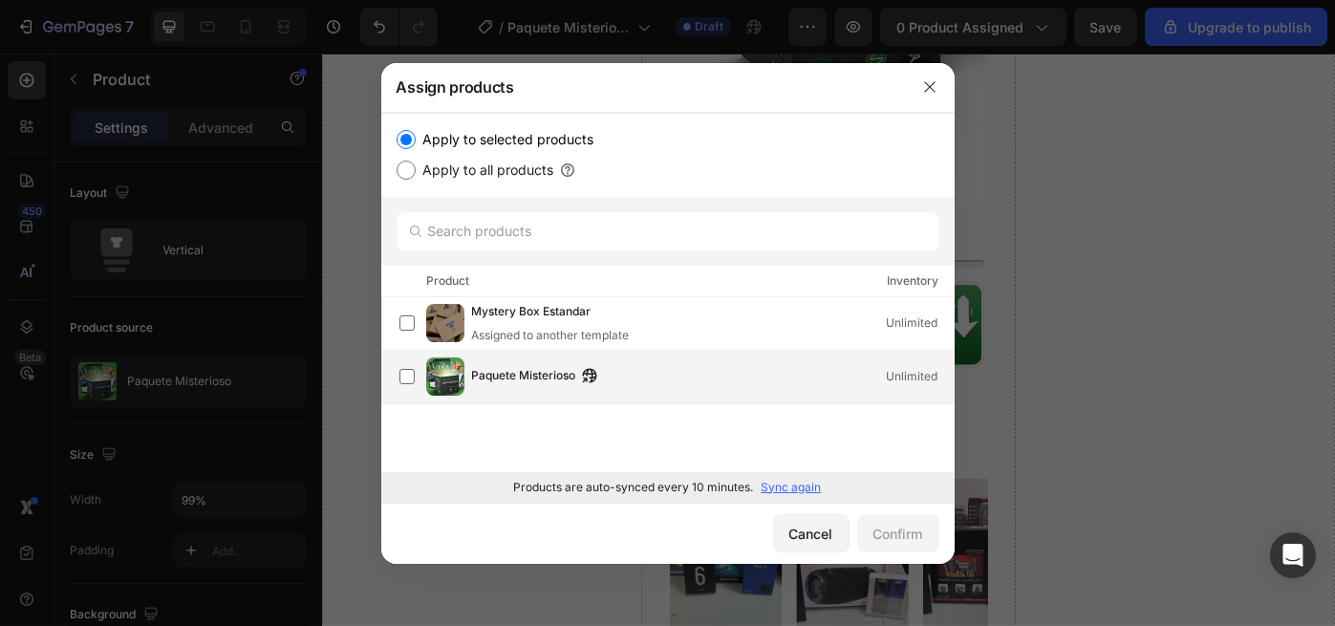
click at [496, 362] on div "Paquete Misterioso Unlimited" at bounding box center [676, 376] width 554 height 38
click at [927, 530] on button "Confirm" at bounding box center [898, 533] width 82 height 38
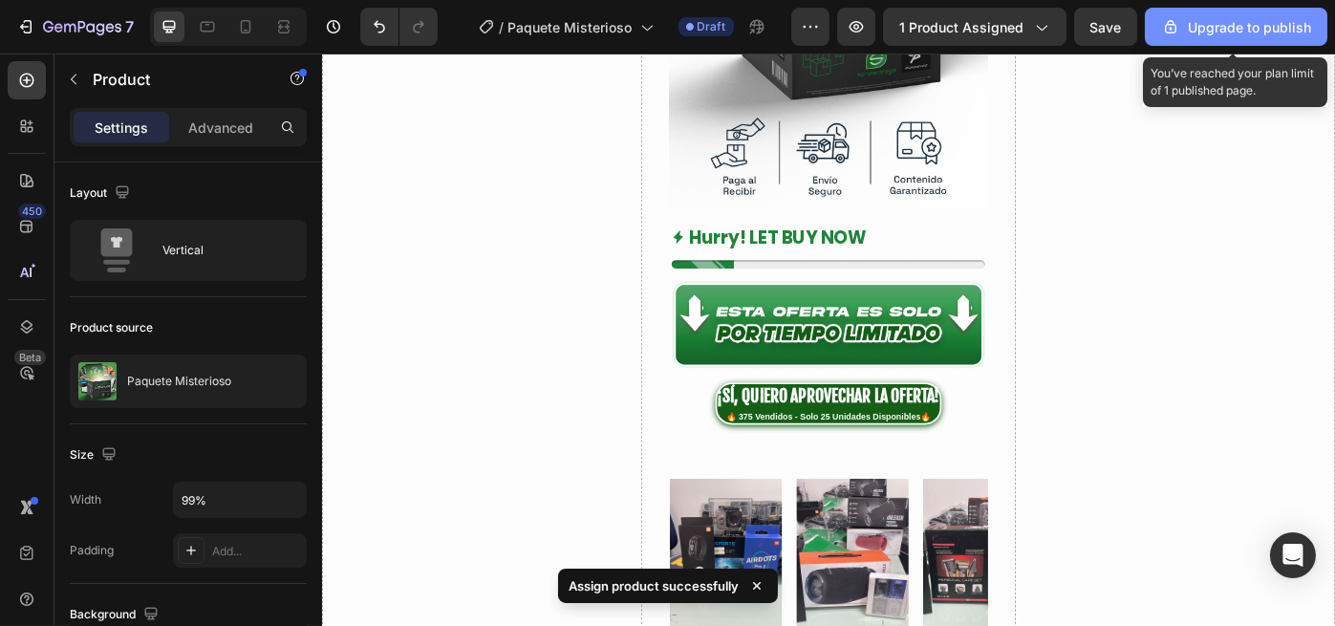
click at [1224, 19] on div "Upgrade to publish" at bounding box center [1236, 27] width 150 height 20
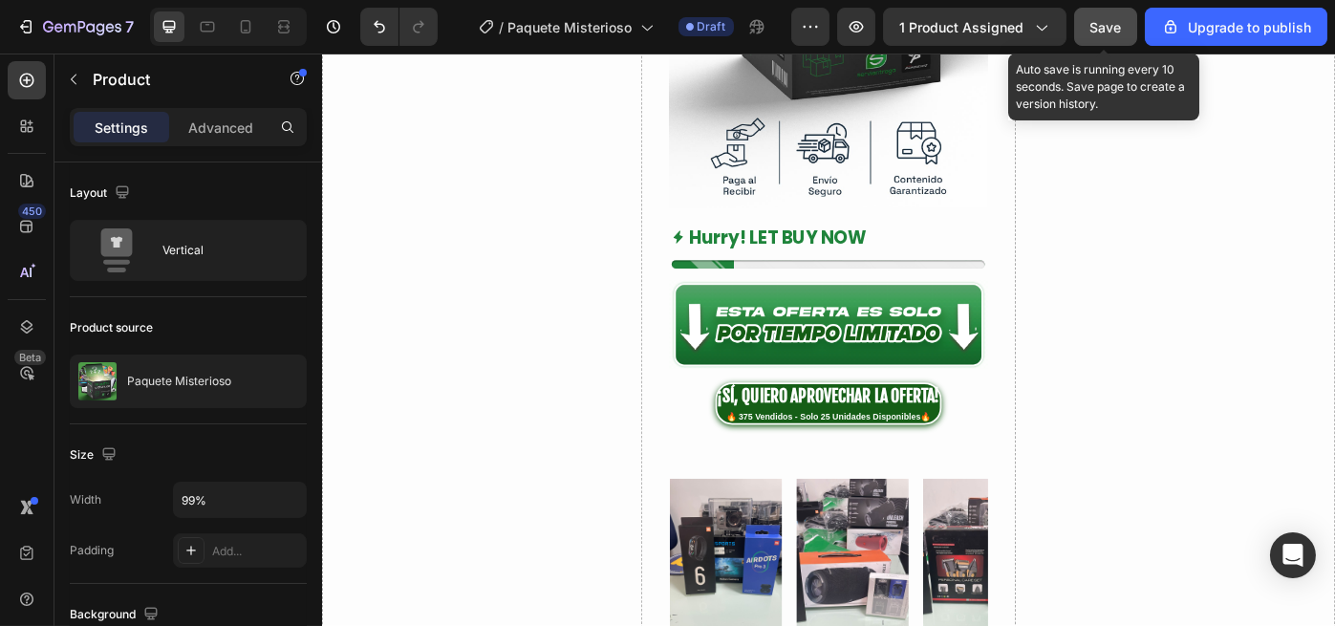
click at [1106, 30] on span "Save" at bounding box center [1106, 27] width 32 height 16
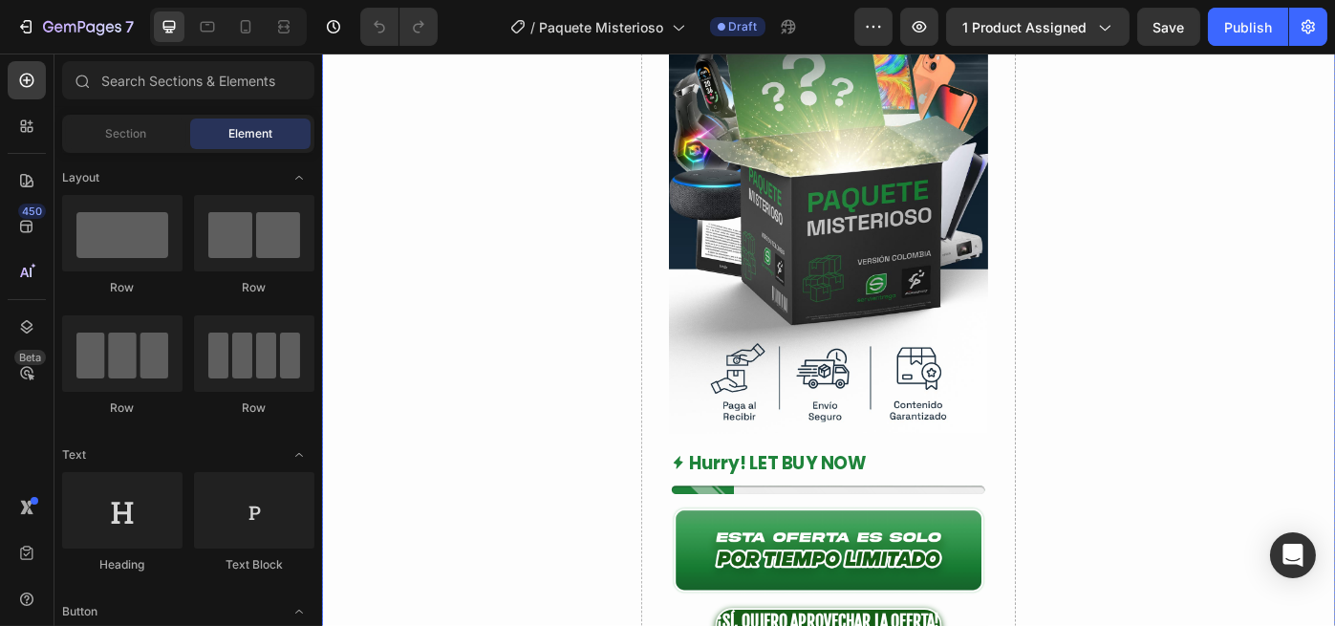
scroll to position [509, 0]
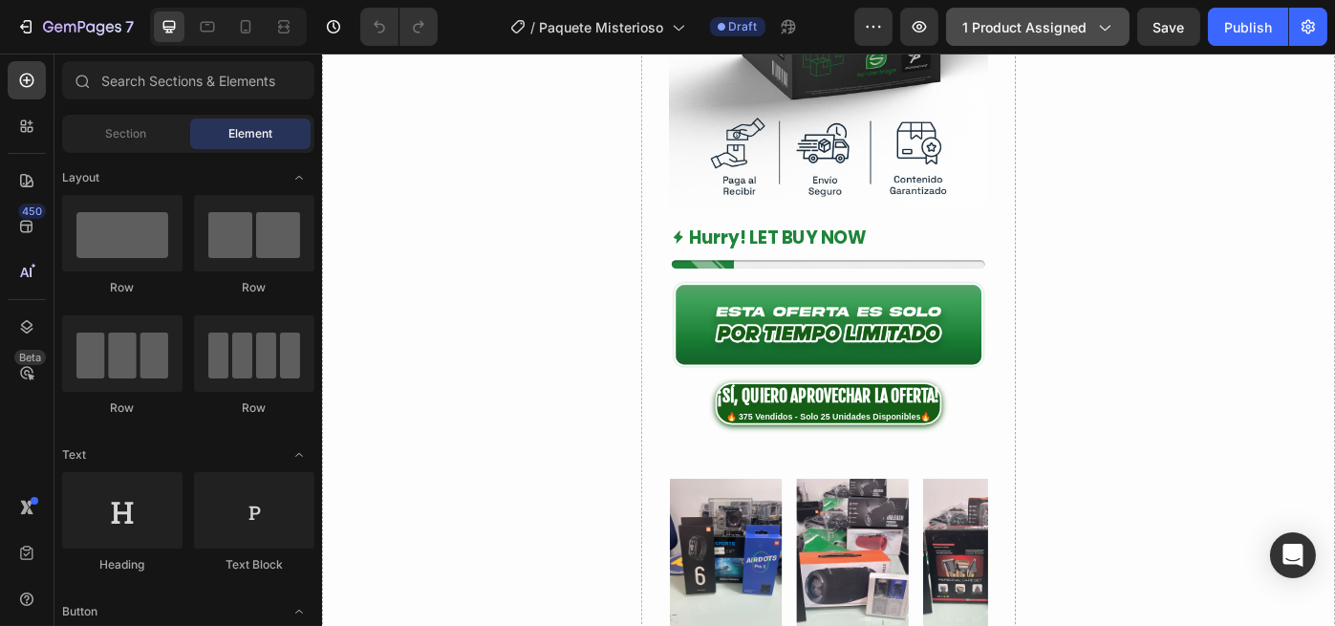
click at [998, 21] on span "1 product assigned" at bounding box center [1024, 27] width 124 height 20
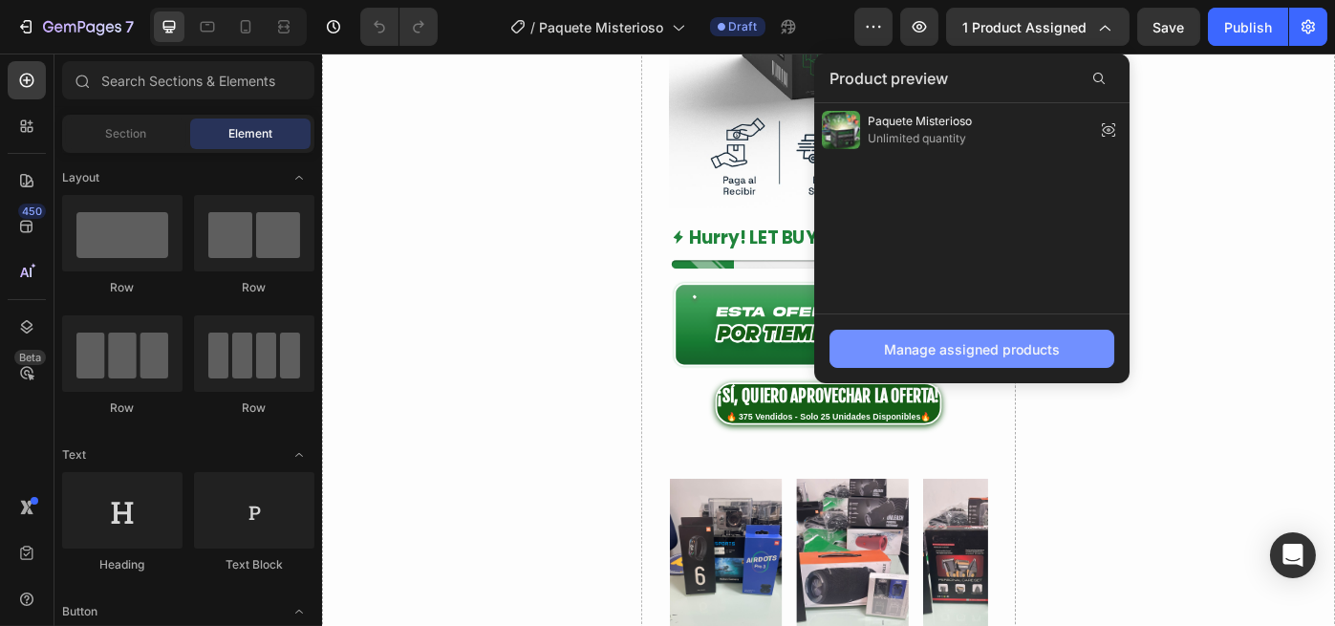
click at [968, 345] on div "Manage assigned products" at bounding box center [972, 349] width 176 height 20
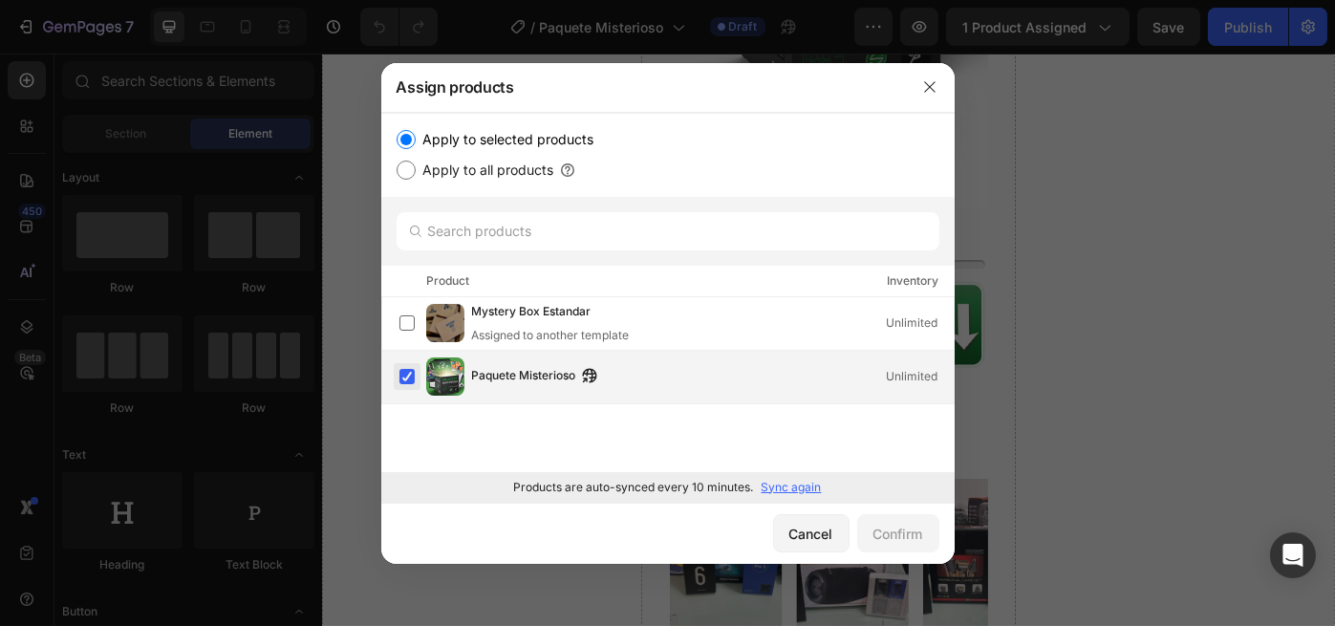
click at [413, 369] on label at bounding box center [406, 376] width 15 height 15
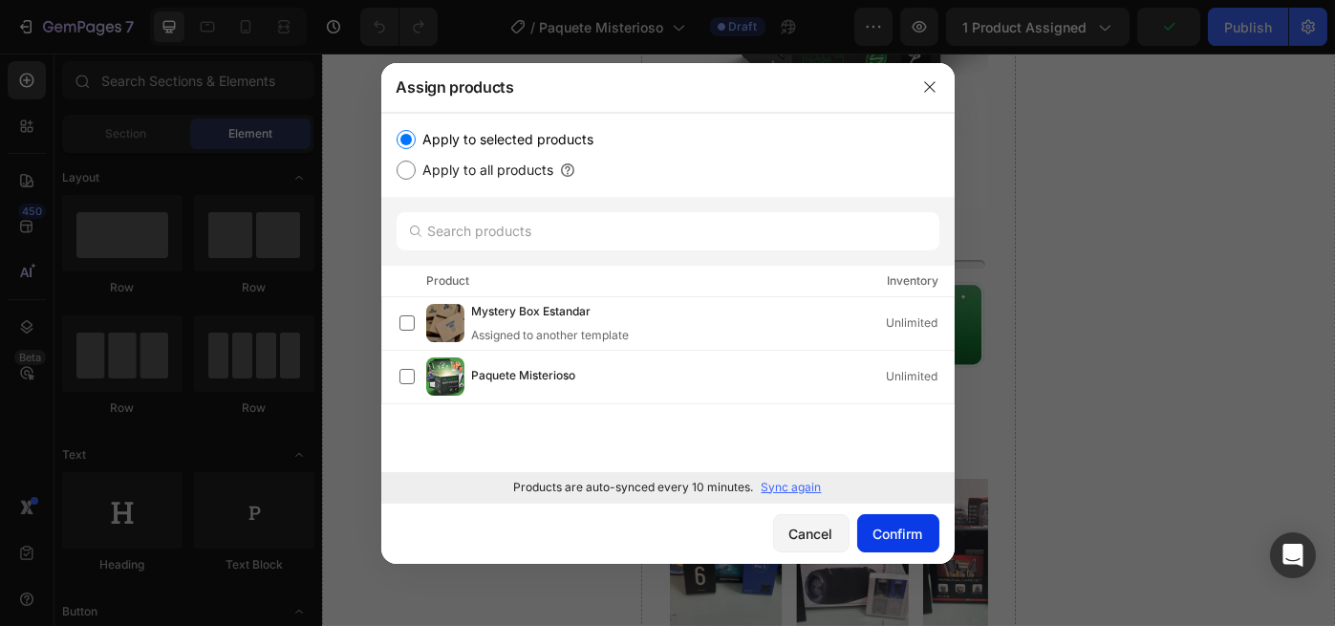
drag, startPoint x: 909, startPoint y: 533, endPoint x: 903, endPoint y: 525, distance: 10.3
click at [908, 533] on div "Confirm" at bounding box center [898, 534] width 50 height 20
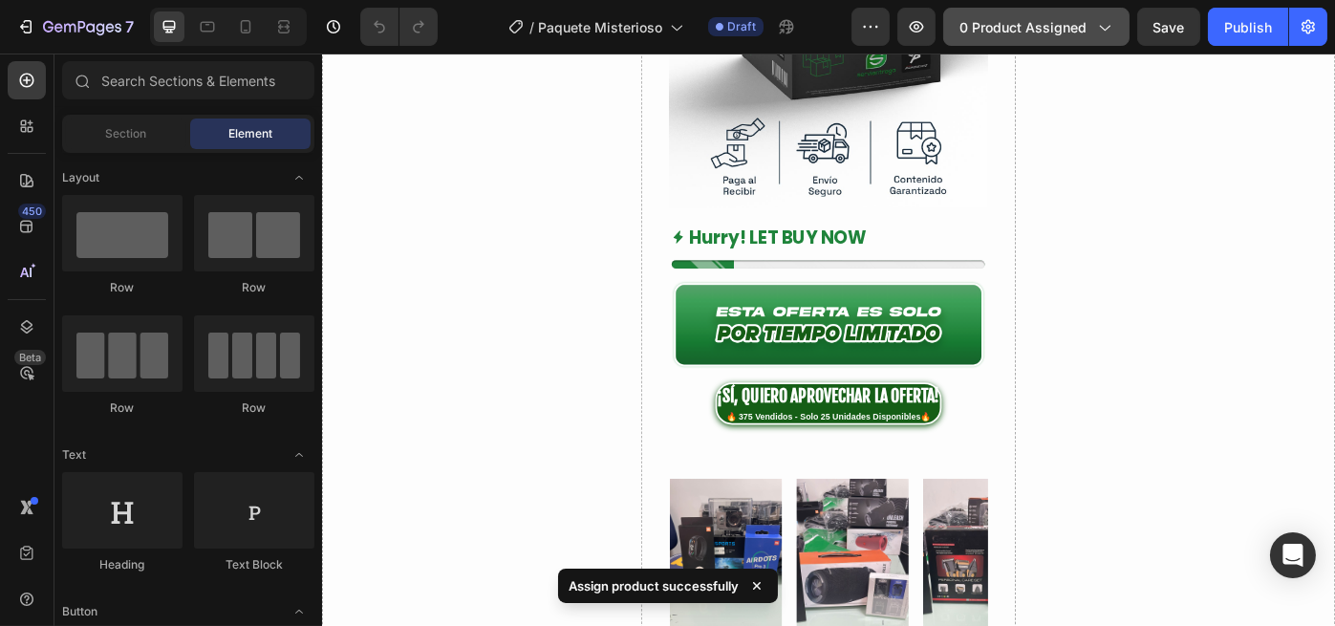
click at [1047, 23] on span "0 product assigned" at bounding box center [1022, 27] width 127 height 20
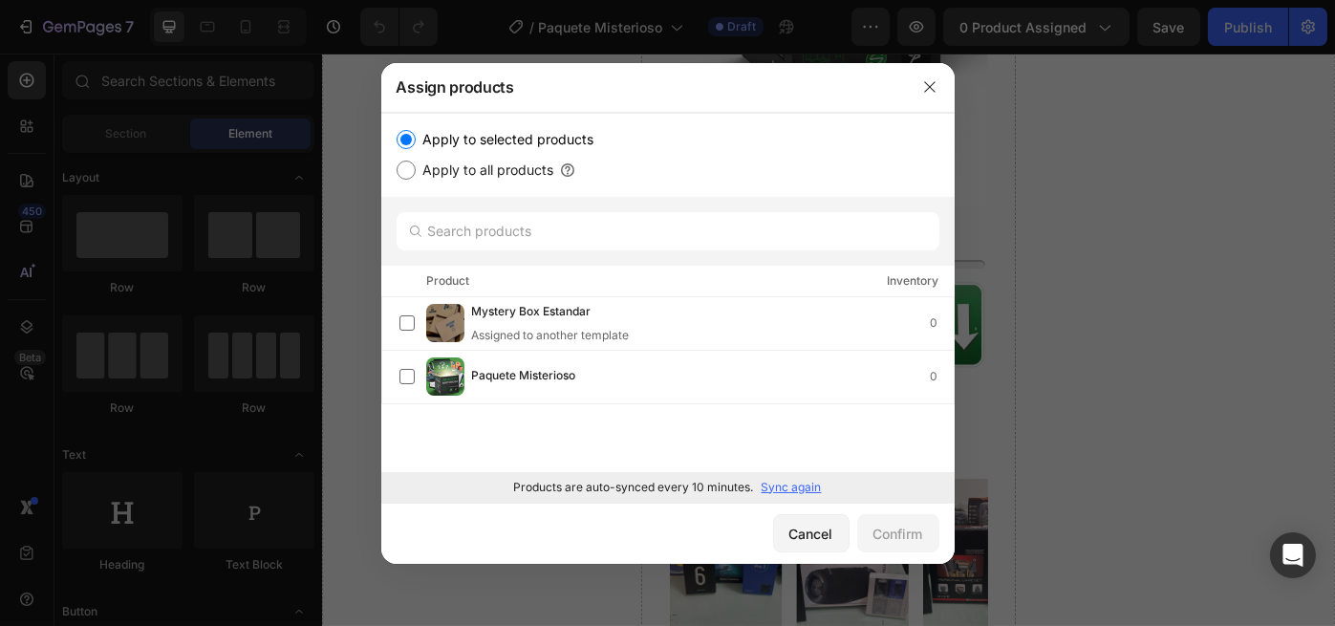
click at [789, 483] on p "Sync again" at bounding box center [792, 487] width 60 height 17
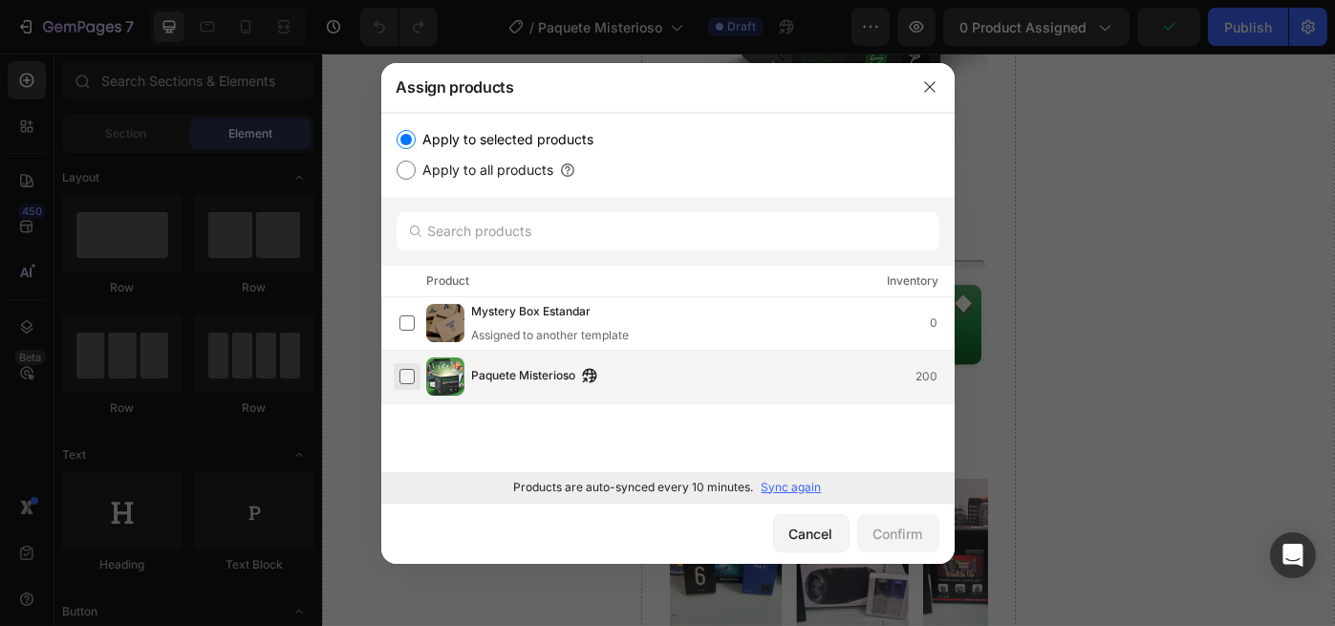
click at [407, 376] on label at bounding box center [406, 376] width 15 height 15
click at [896, 525] on div "Confirm" at bounding box center [898, 534] width 50 height 20
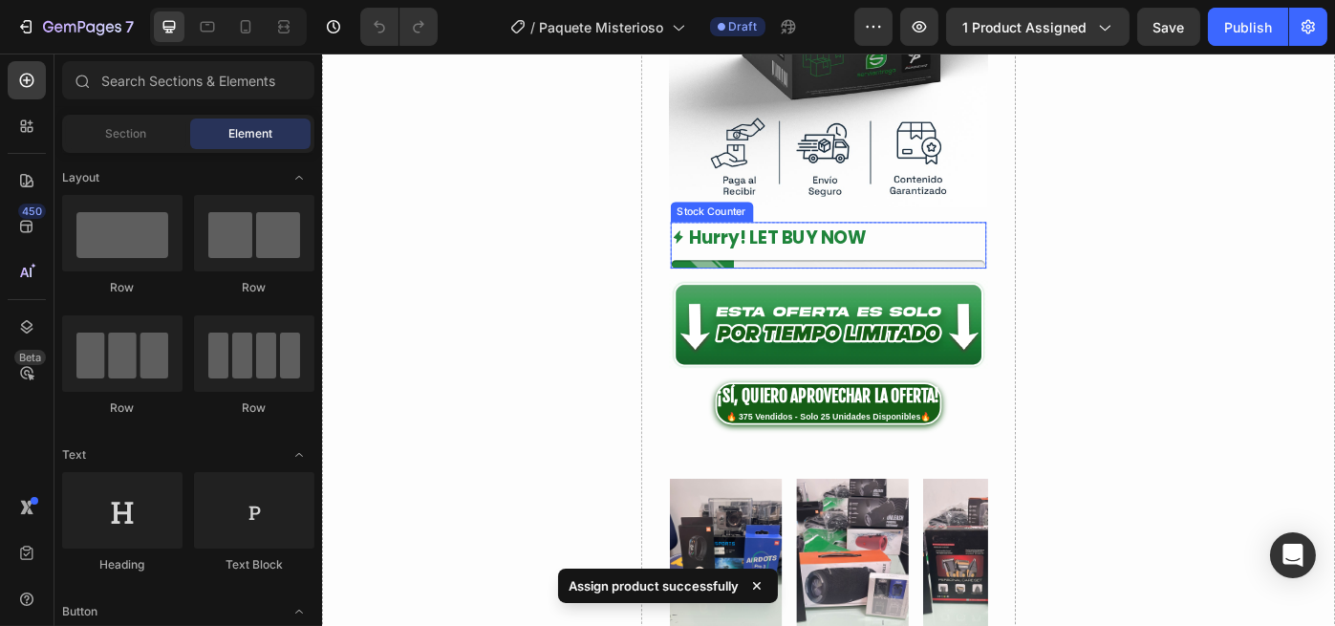
click at [840, 245] on p "Hurry! LET BUY NOW" at bounding box center [836, 263] width 201 height 36
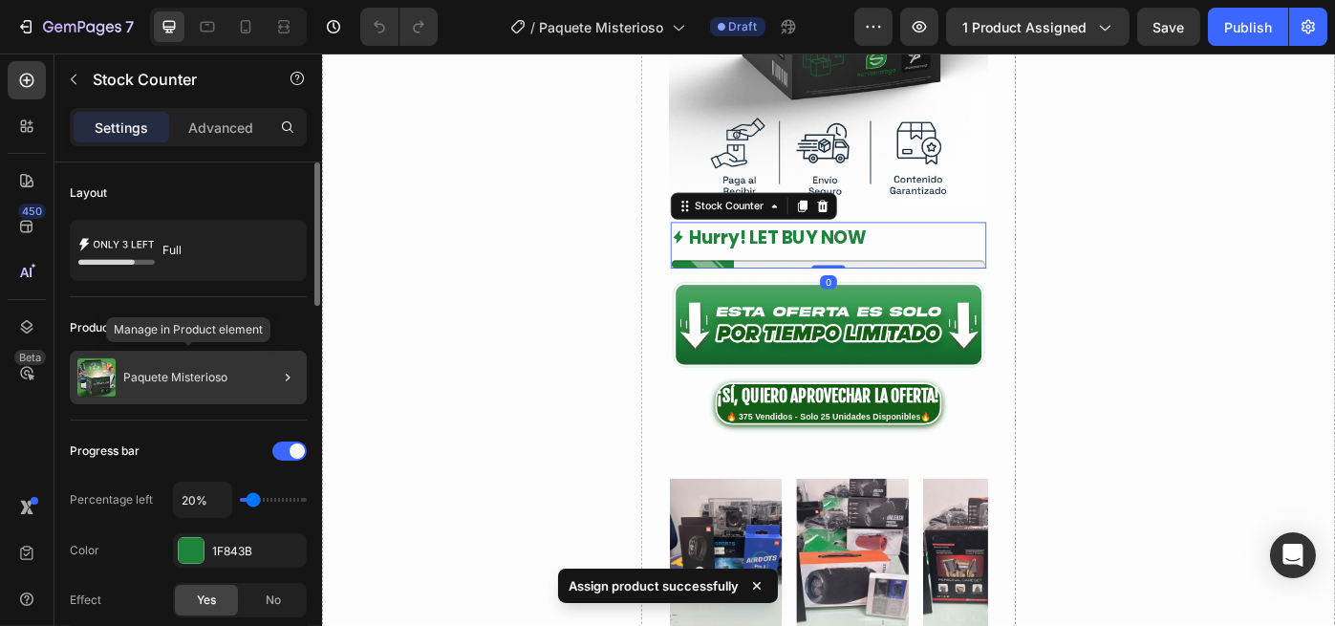
click at [196, 389] on div "Paquete Misterioso" at bounding box center [188, 378] width 237 height 54
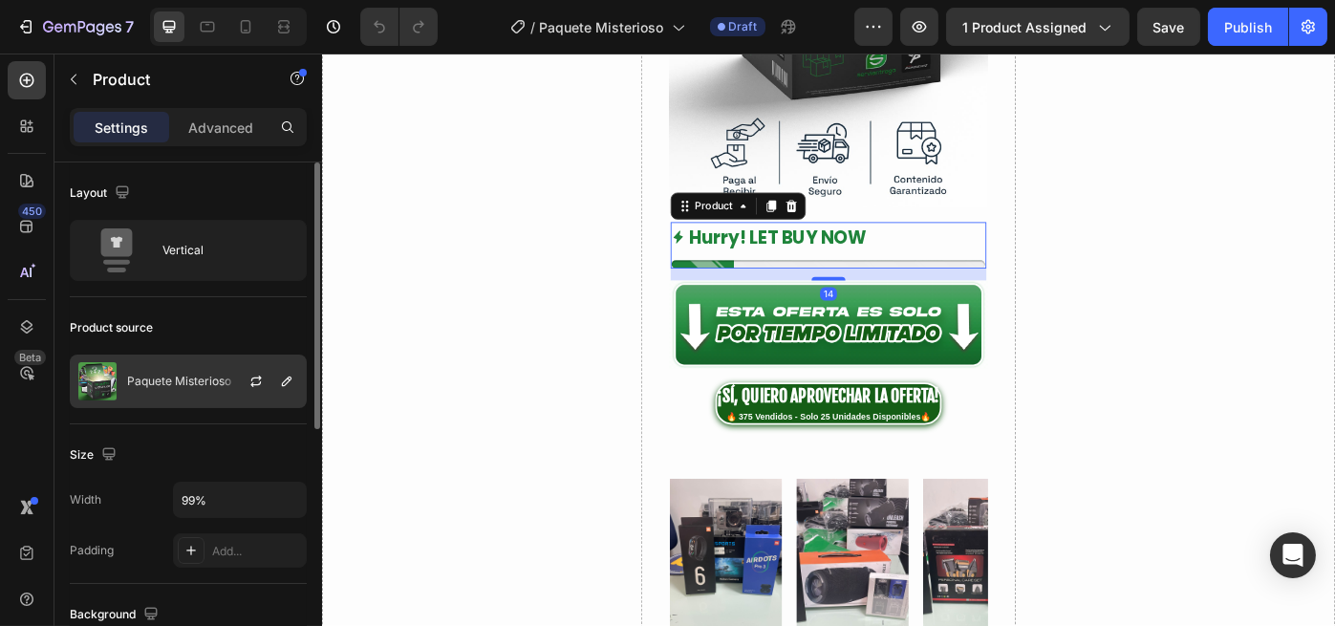
click at [221, 371] on div "Paquete Misterioso" at bounding box center [188, 381] width 237 height 54
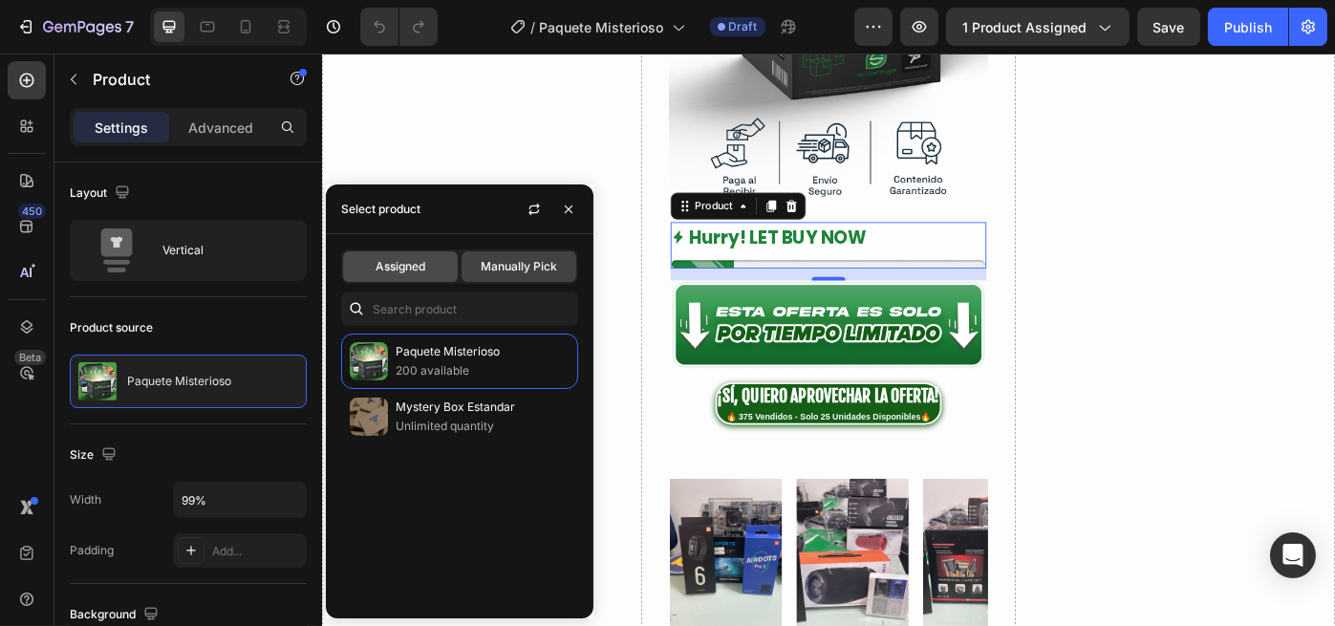
click at [402, 269] on span "Assigned" at bounding box center [401, 266] width 50 height 17
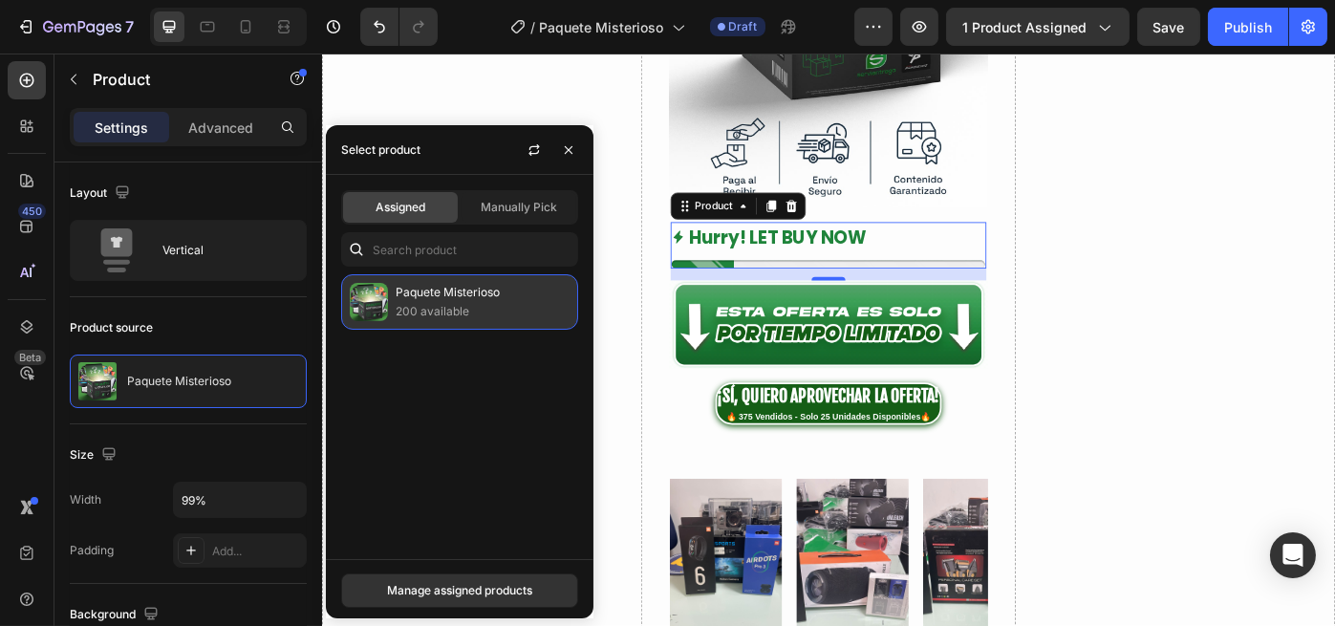
click at [410, 303] on p "200 available" at bounding box center [483, 311] width 174 height 19
click at [442, 313] on p "200 available" at bounding box center [483, 311] width 174 height 19
click at [474, 306] on p "200 available" at bounding box center [483, 311] width 174 height 19
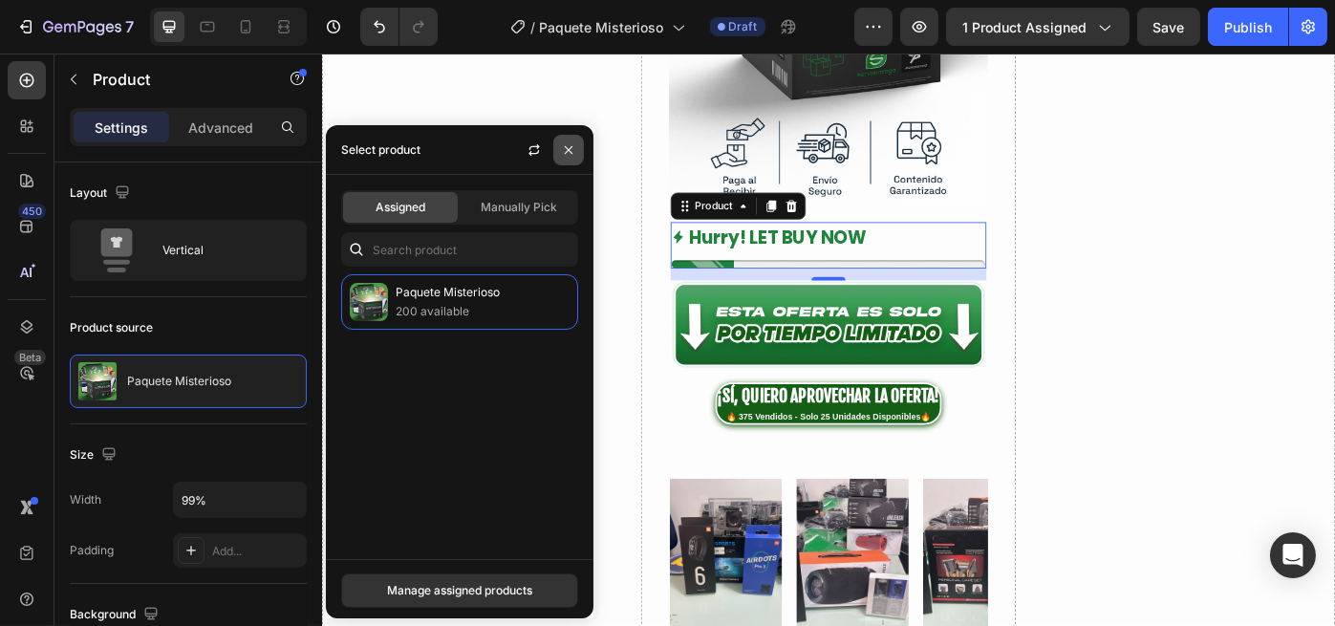
click at [568, 140] on button "button" at bounding box center [568, 150] width 31 height 31
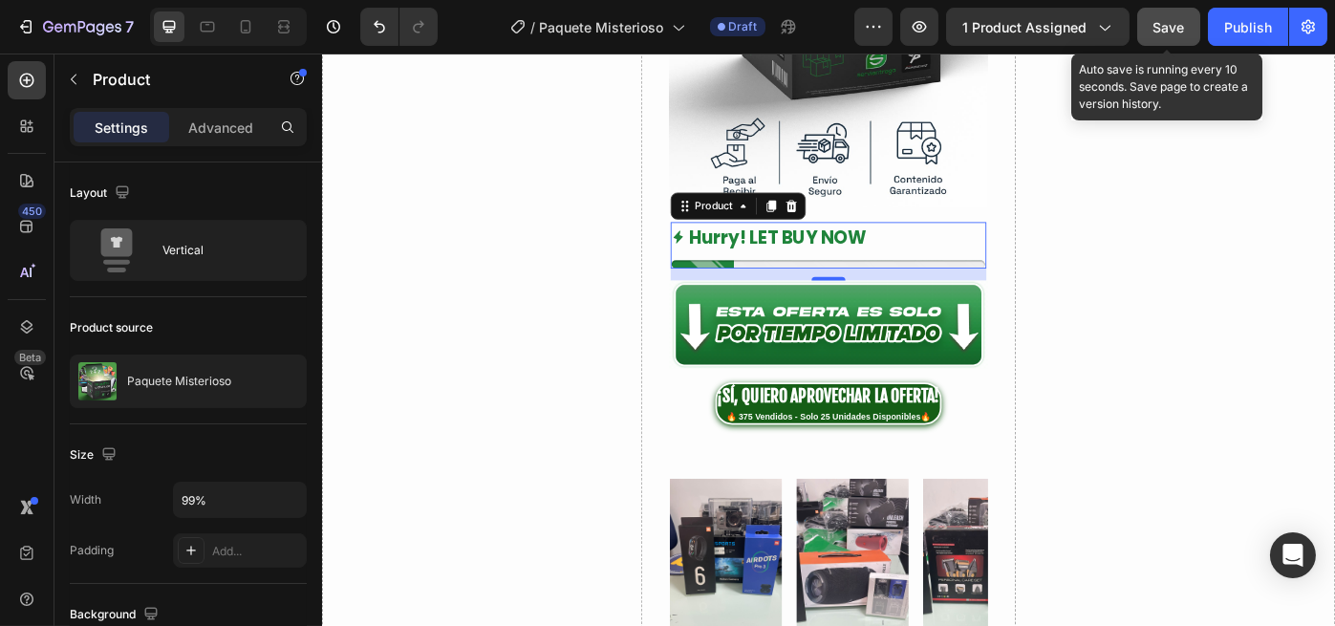
click at [1162, 17] on div "Save" at bounding box center [1169, 27] width 32 height 20
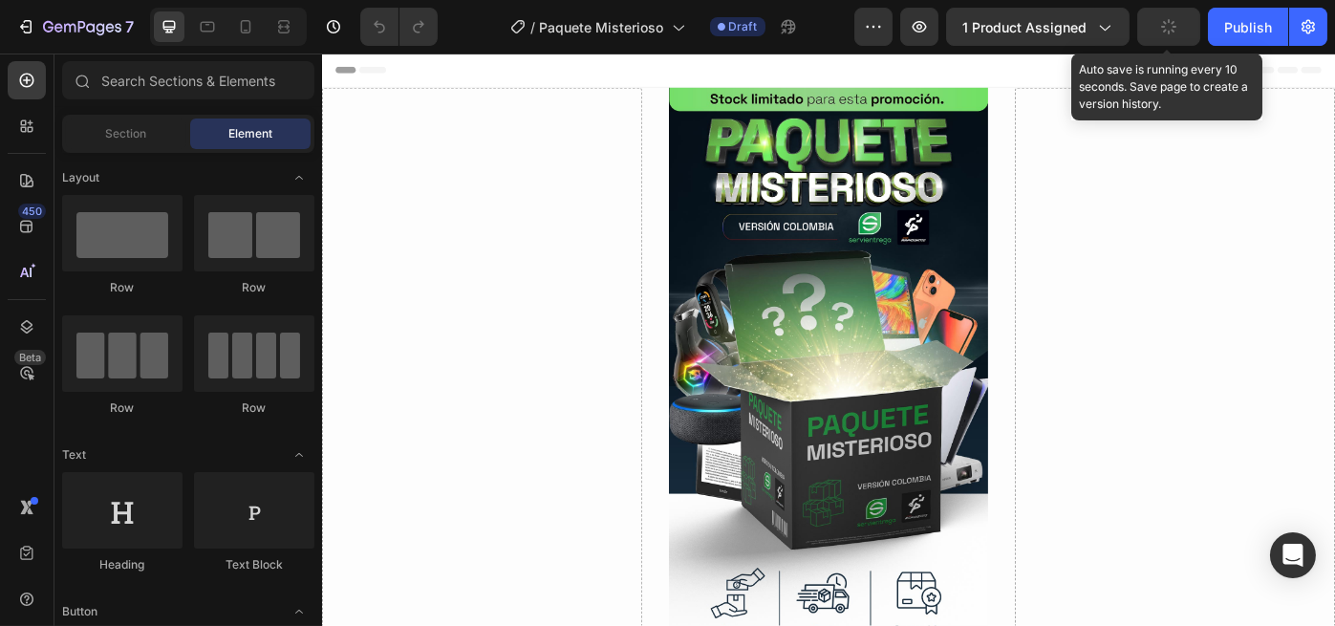
click at [1176, 24] on icon "button" at bounding box center [1168, 26] width 21 height 21
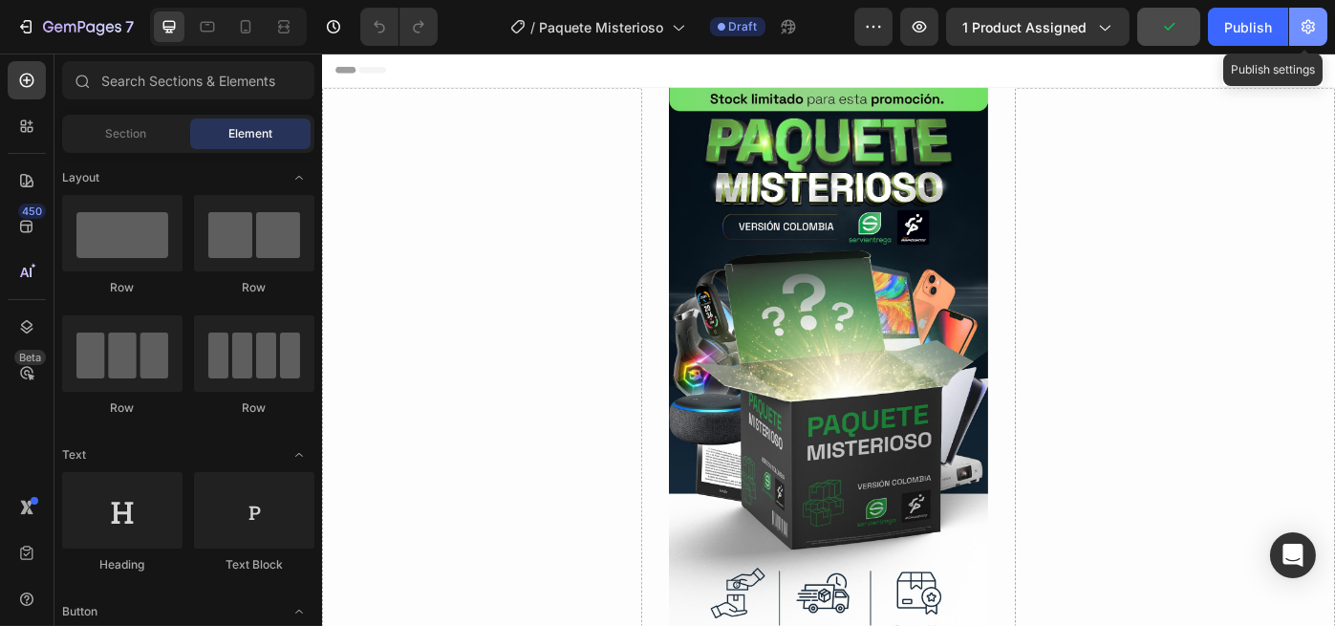
click at [1300, 22] on icon "button" at bounding box center [1308, 26] width 19 height 19
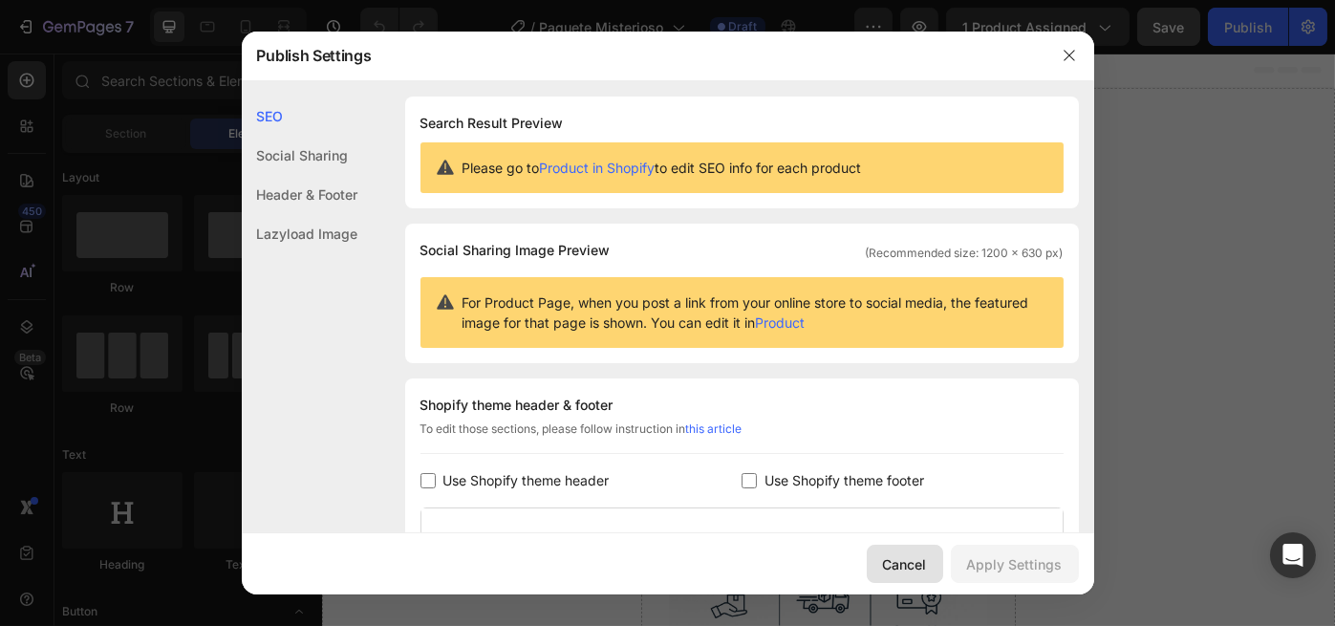
click at [922, 557] on div "Cancel" at bounding box center [905, 564] width 44 height 20
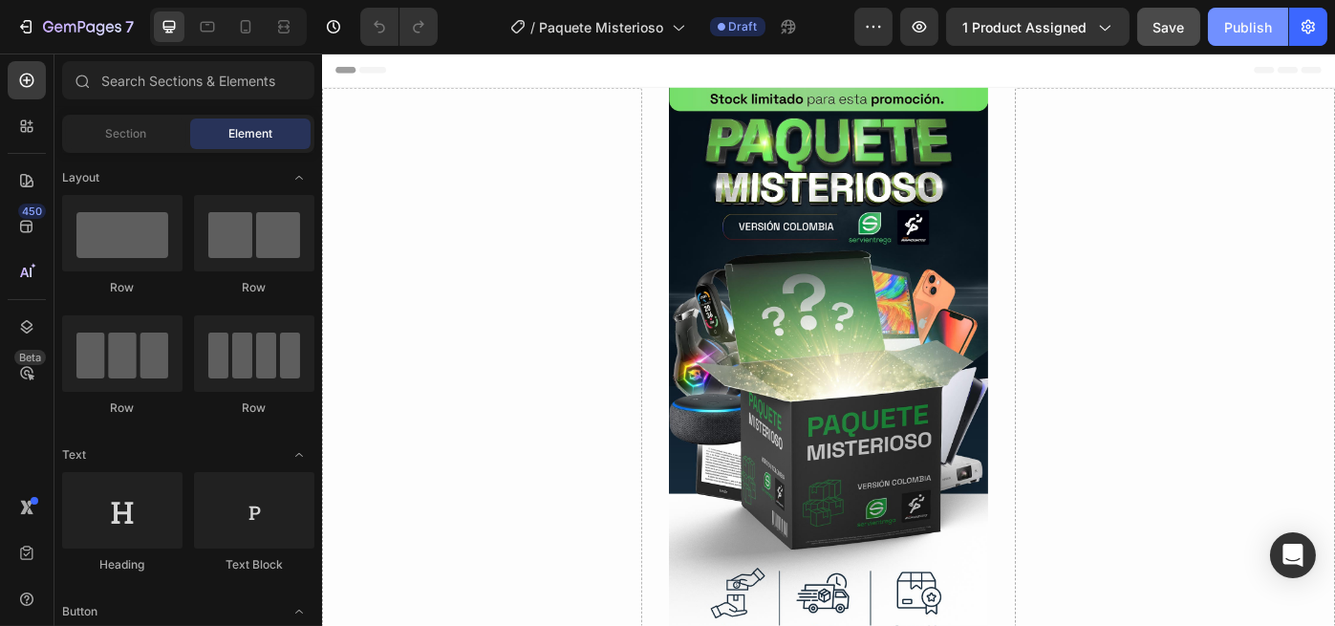
click at [1218, 14] on button "Publish" at bounding box center [1248, 27] width 80 height 38
